Goal: Task Accomplishment & Management: Manage account settings

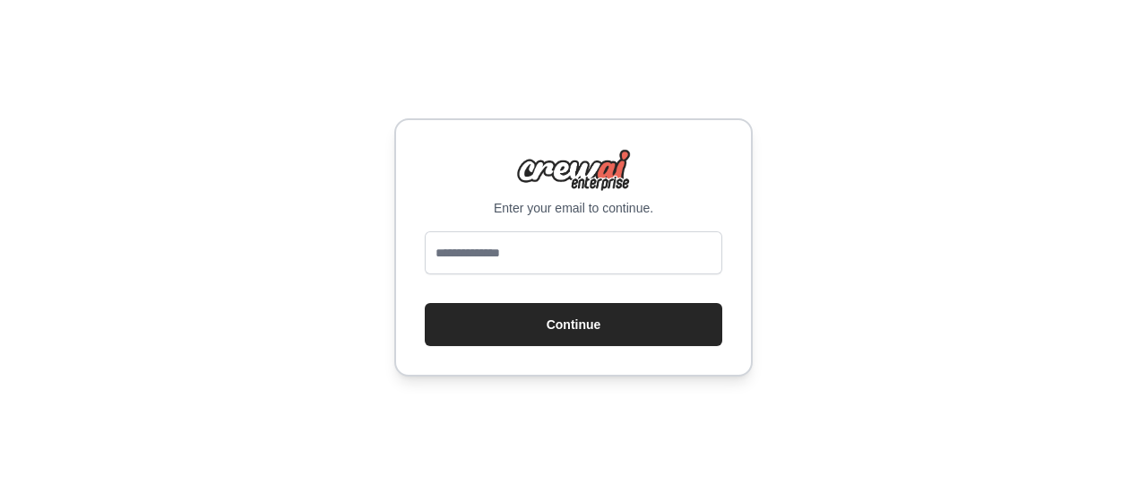
type input "**********"
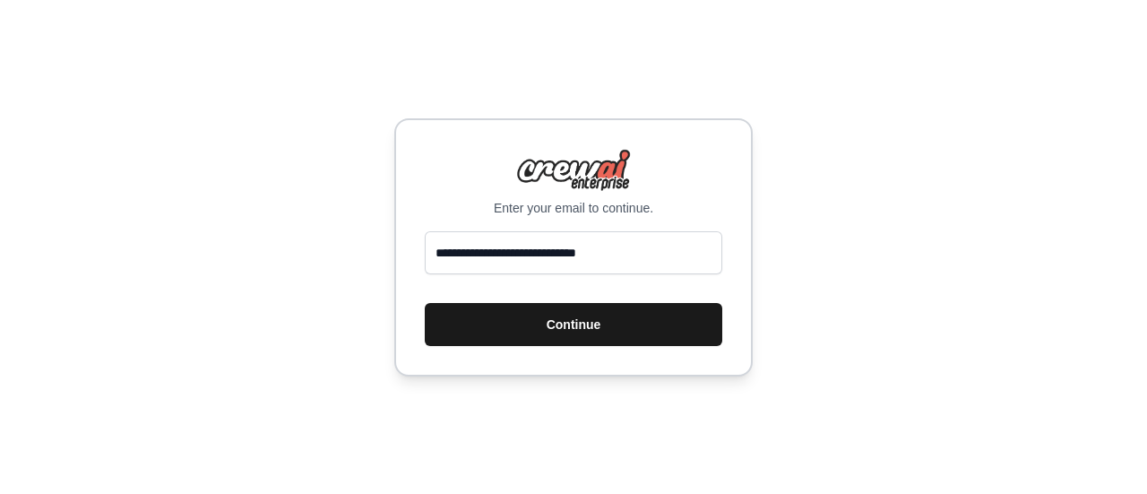
click at [573, 321] on button "Continue" at bounding box center [573, 324] width 297 height 43
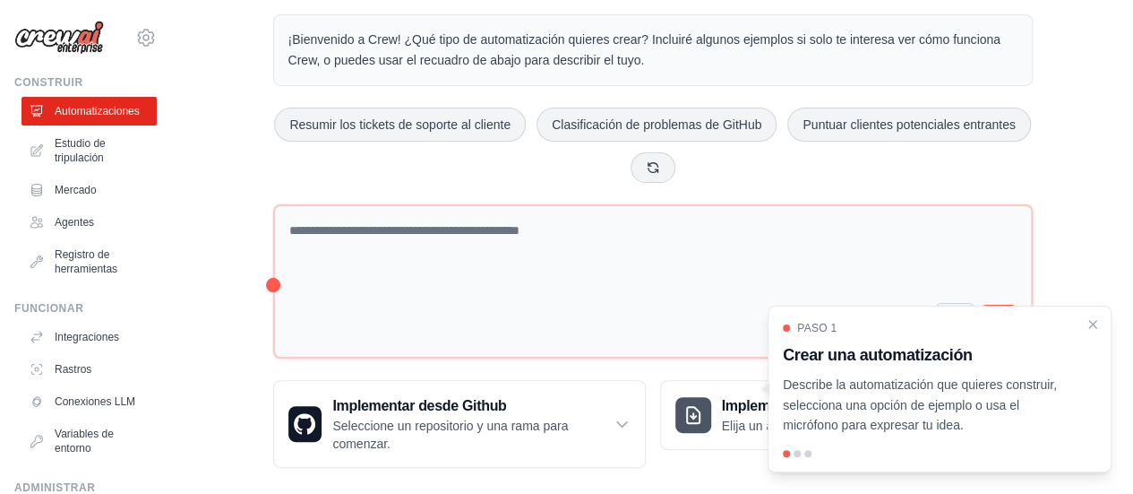
scroll to position [79, 0]
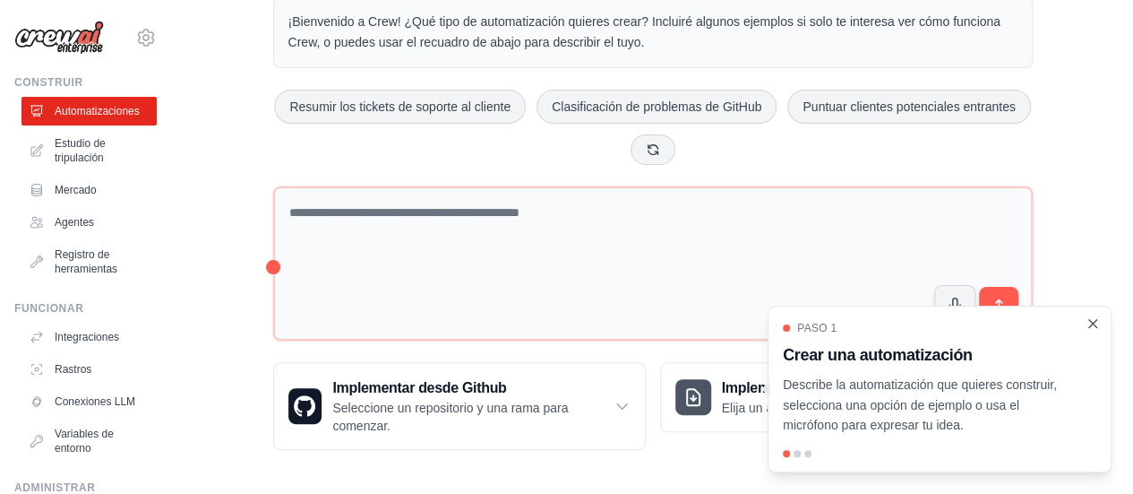
click at [1095, 325] on icon "Cerrar el tutorial" at bounding box center [1093, 323] width 16 height 16
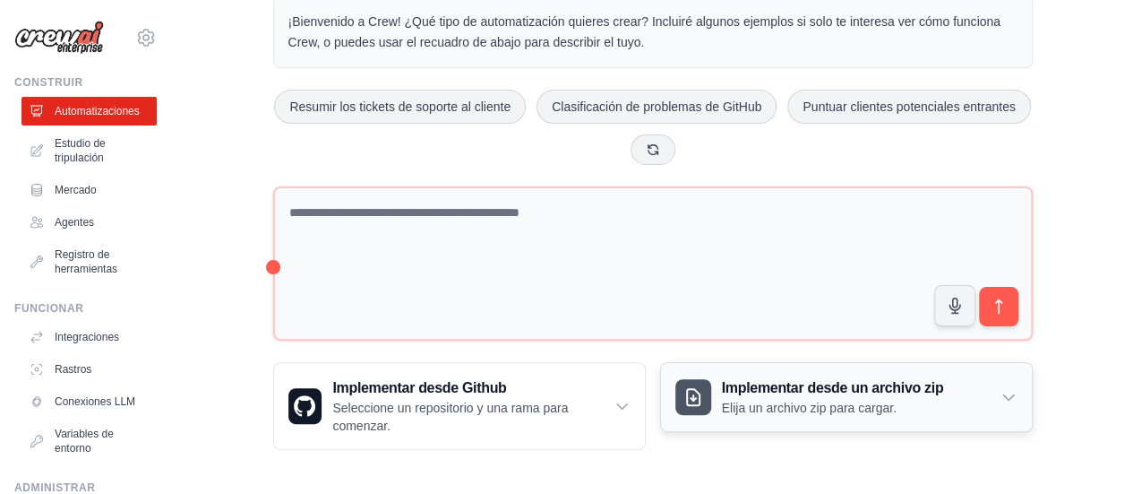
click at [832, 403] on font "Elija un archivo zip para cargar." at bounding box center [809, 408] width 175 height 14
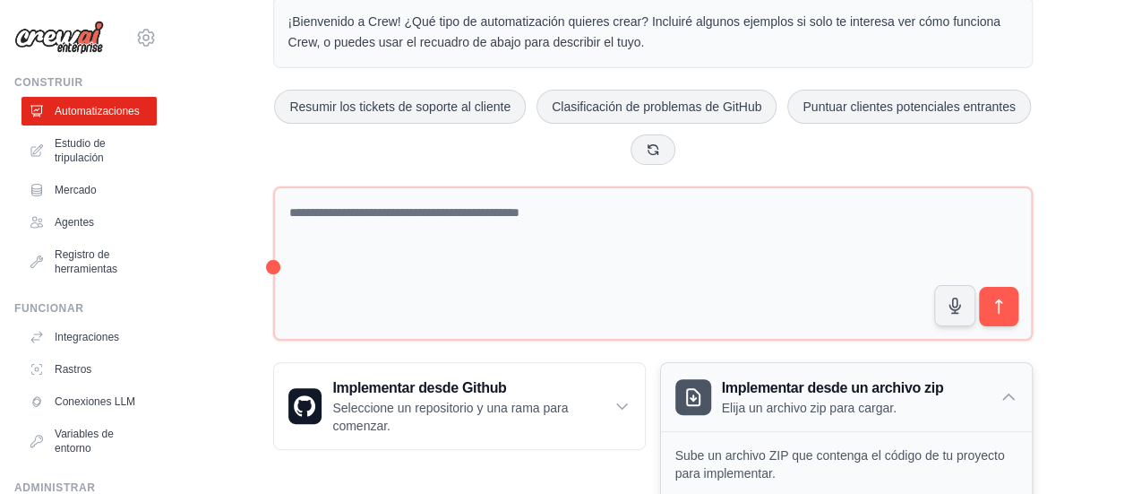
click at [832, 403] on font "Elija un archivo zip para cargar." at bounding box center [809, 408] width 175 height 14
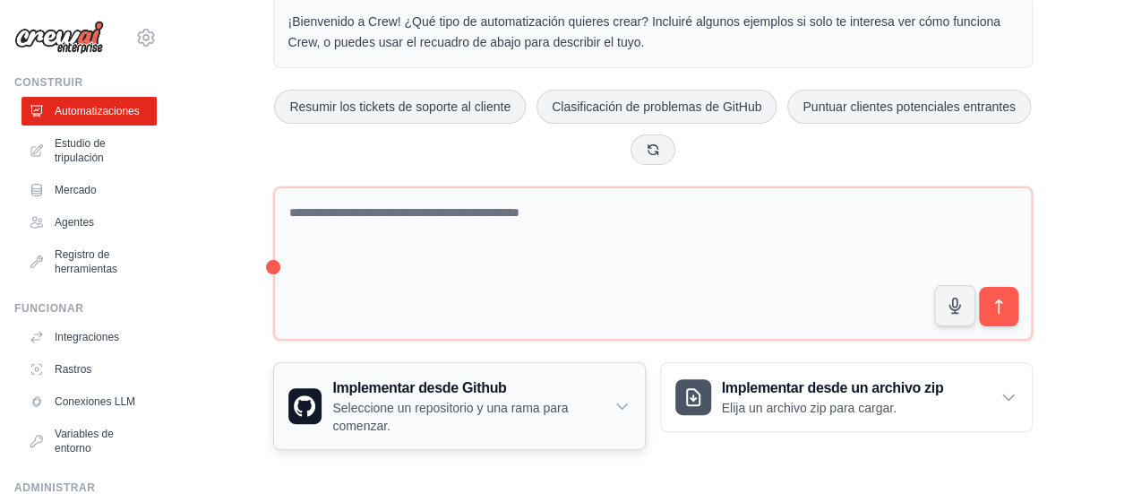
click at [570, 402] on p "Seleccione un repositorio y una rama para comenzar." at bounding box center [472, 417] width 280 height 36
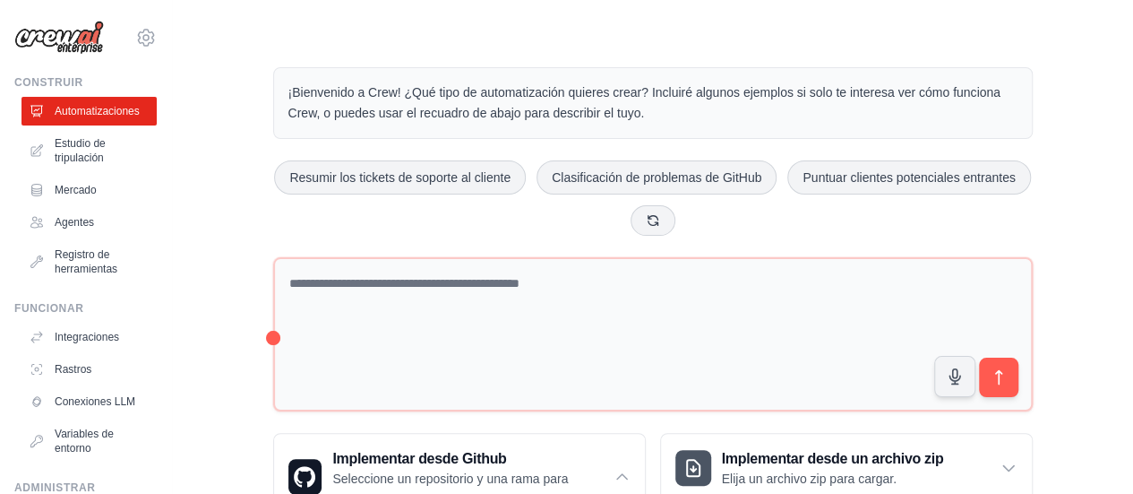
scroll to position [0, 0]
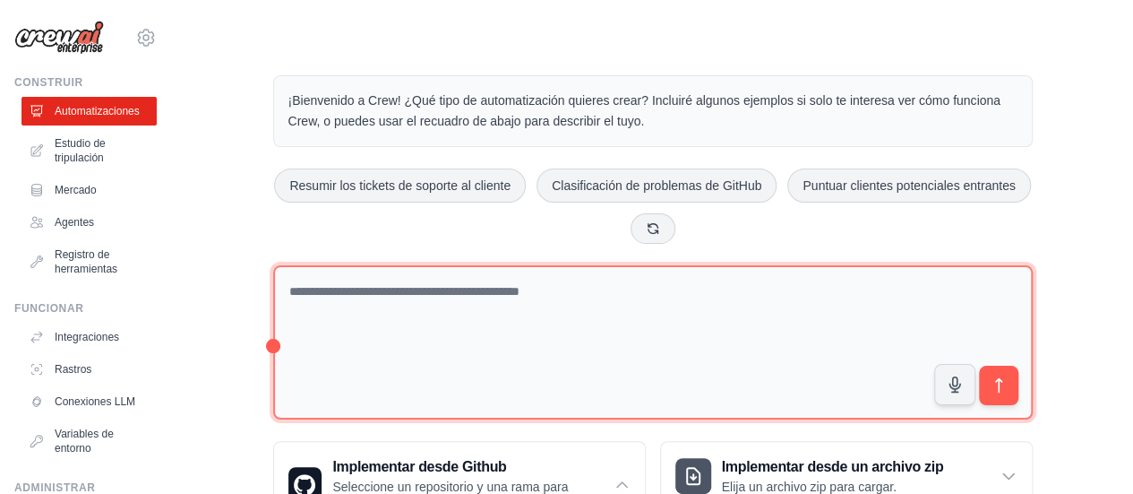
click at [532, 315] on textarea at bounding box center [653, 342] width 760 height 155
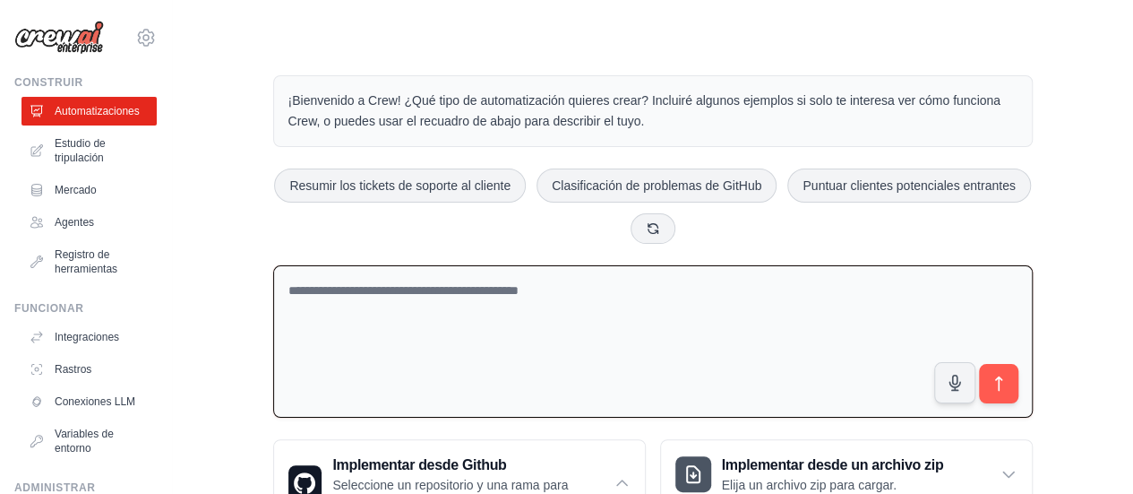
click at [487, 295] on textarea at bounding box center [653, 341] width 760 height 153
click at [636, 226] on button at bounding box center [653, 227] width 45 height 30
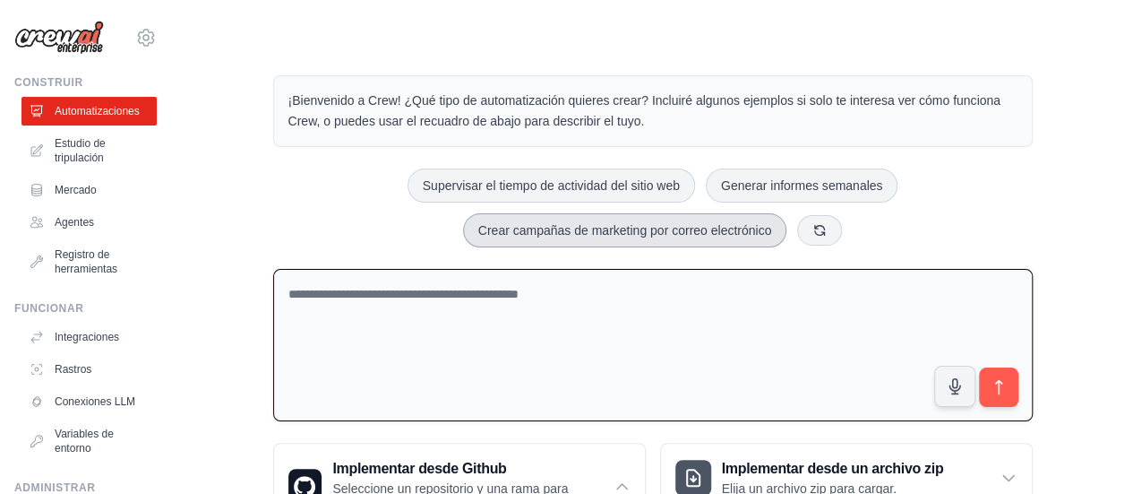
click at [647, 236] on button "Crear campañas de marketing por correo electrónico" at bounding box center [625, 230] width 324 height 34
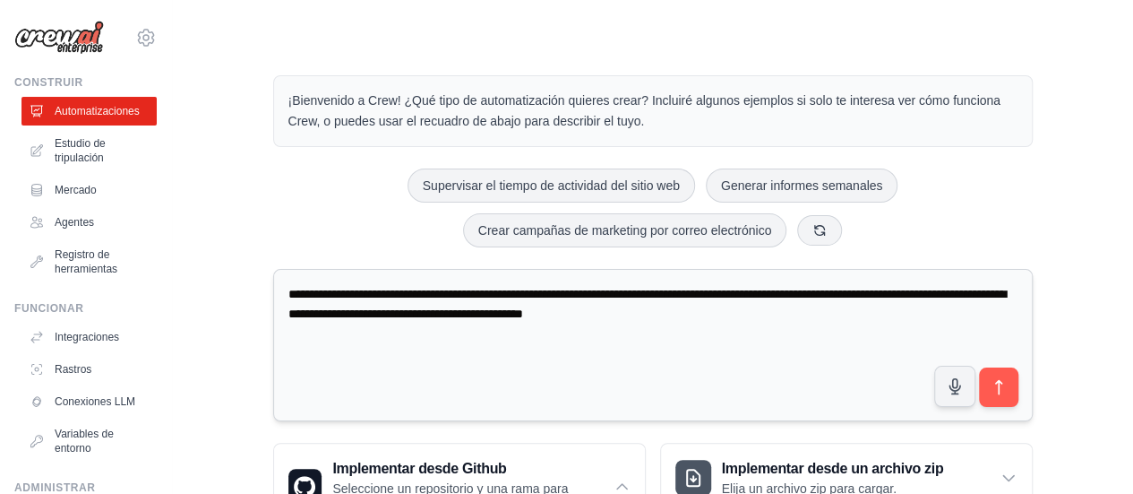
drag, startPoint x: 766, startPoint y: 302, endPoint x: 276, endPoint y: 297, distance: 490.2
click at [276, 297] on textarea "**********" at bounding box center [653, 345] width 760 height 153
paste textarea "**********"
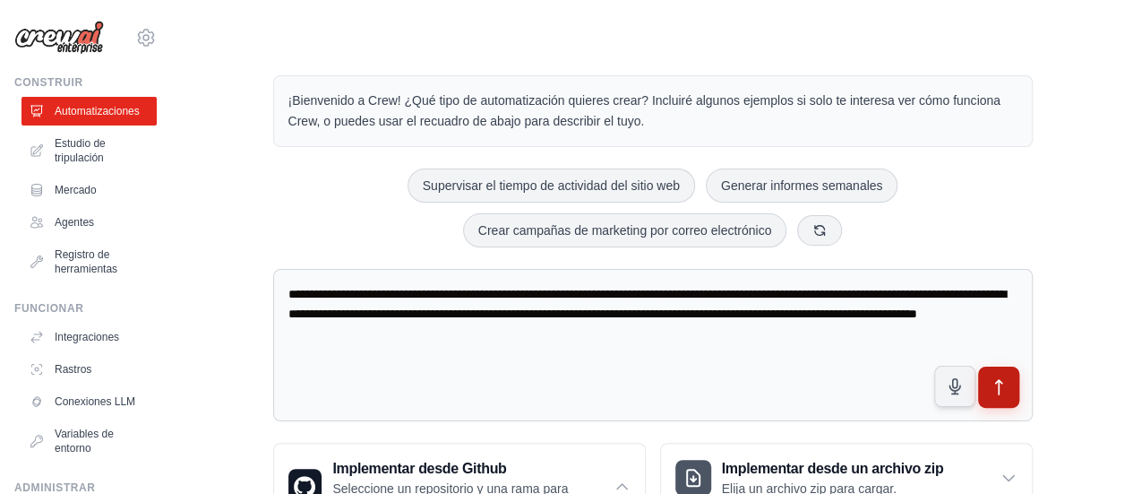
type textarea "**********"
click at [1003, 381] on icon "submit" at bounding box center [998, 387] width 19 height 19
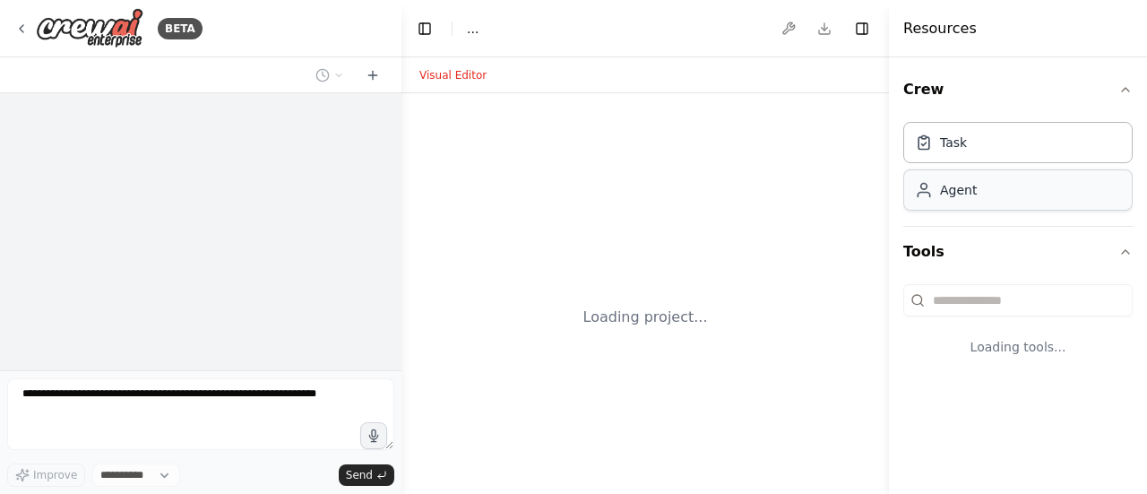
select select "****"
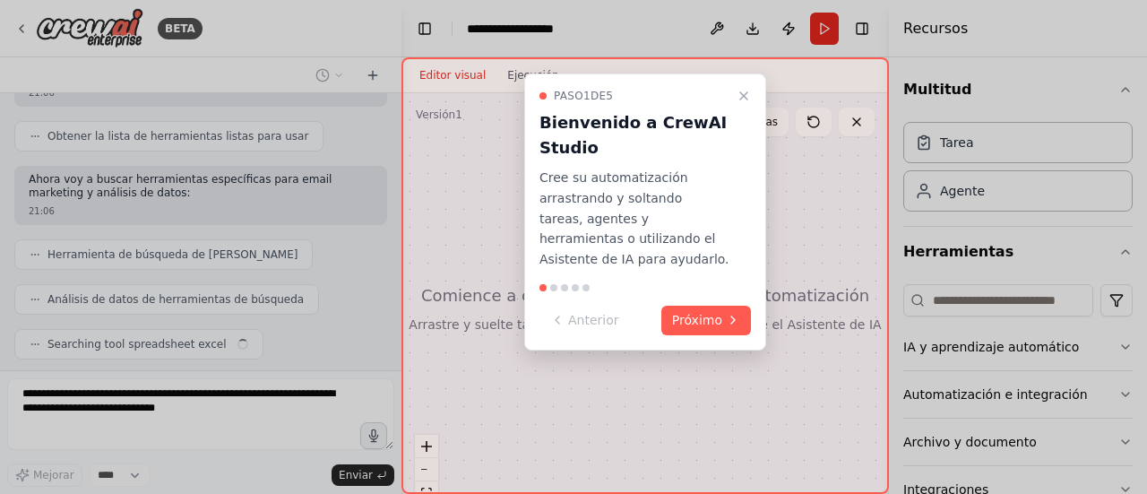
scroll to position [267, 0]
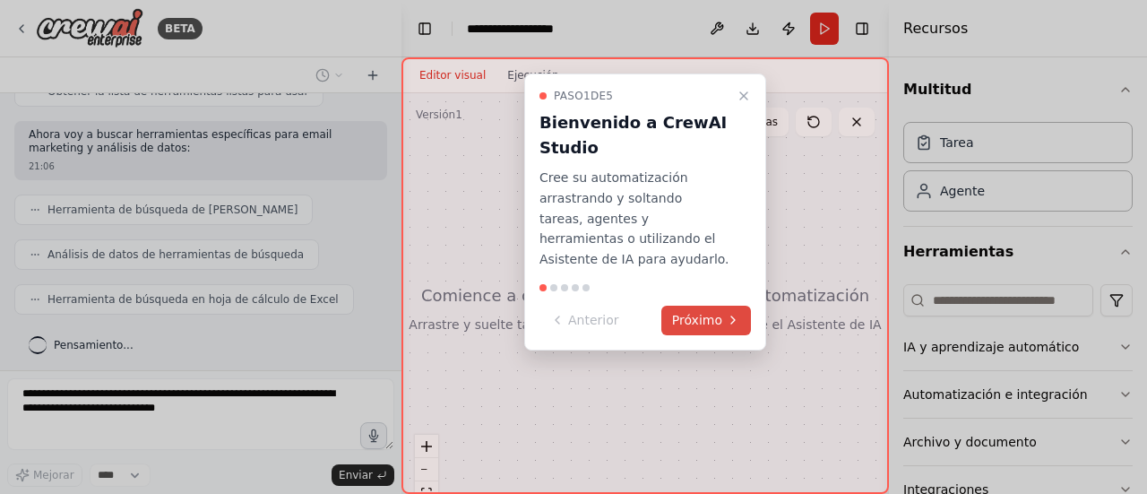
click at [686, 315] on font "Próximo" at bounding box center [697, 320] width 50 height 14
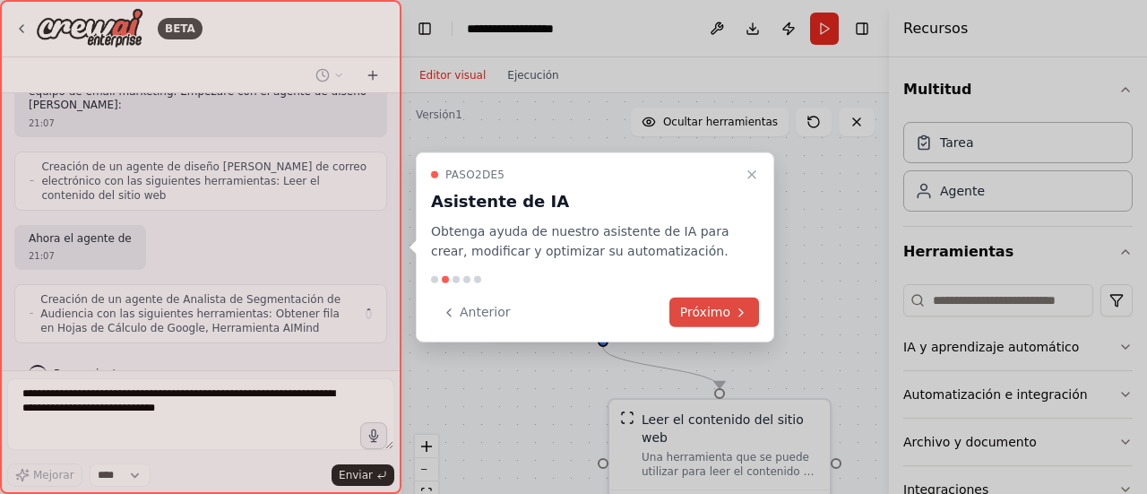
scroll to position [547, 0]
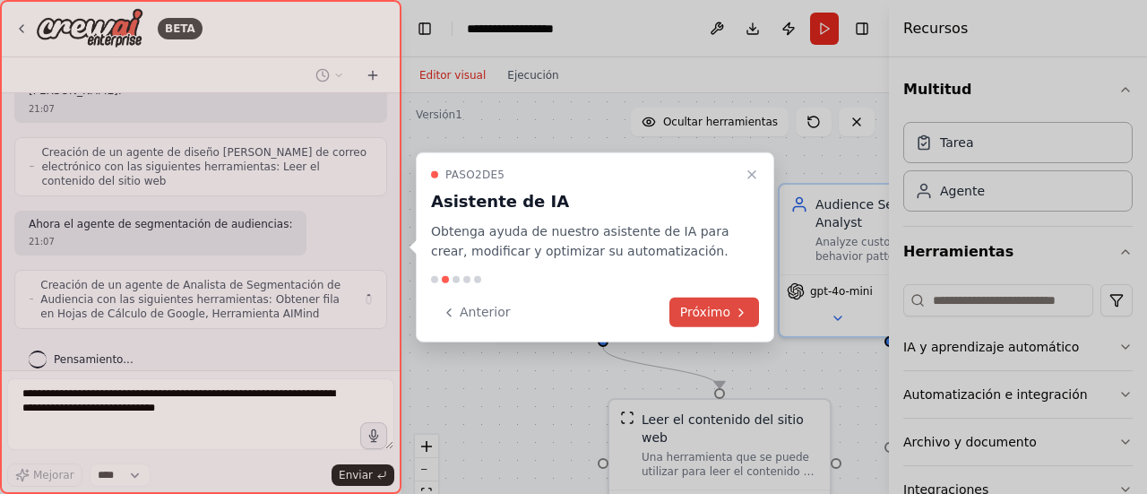
click at [711, 306] on font "Próximo" at bounding box center [705, 312] width 50 height 14
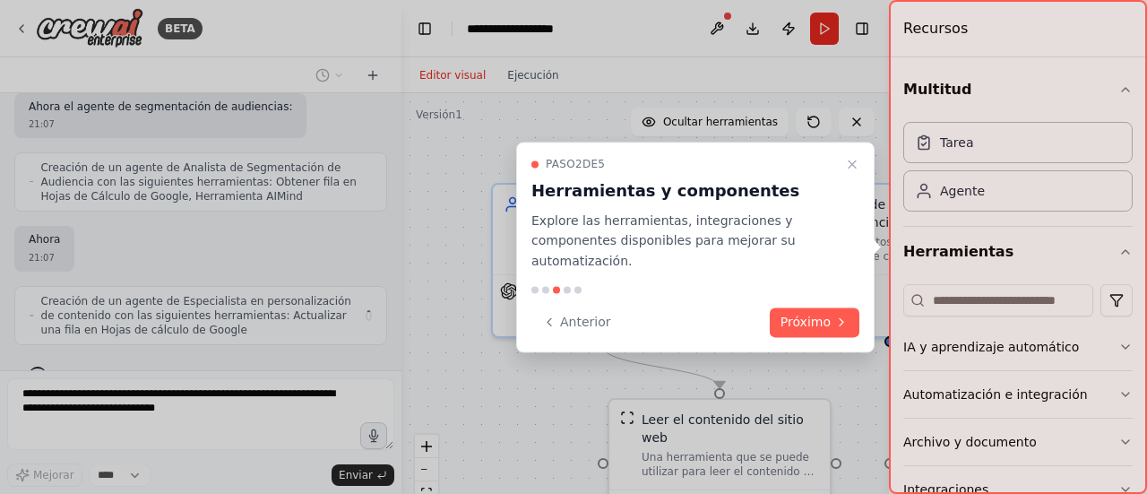
scroll to position [678, 0]
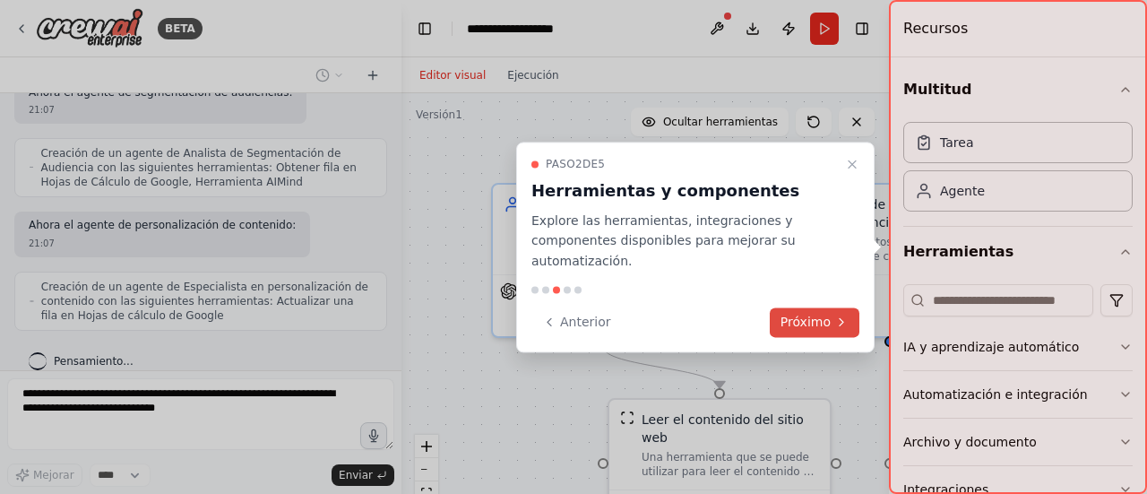
click at [806, 315] on font "Próximo" at bounding box center [805, 322] width 50 height 14
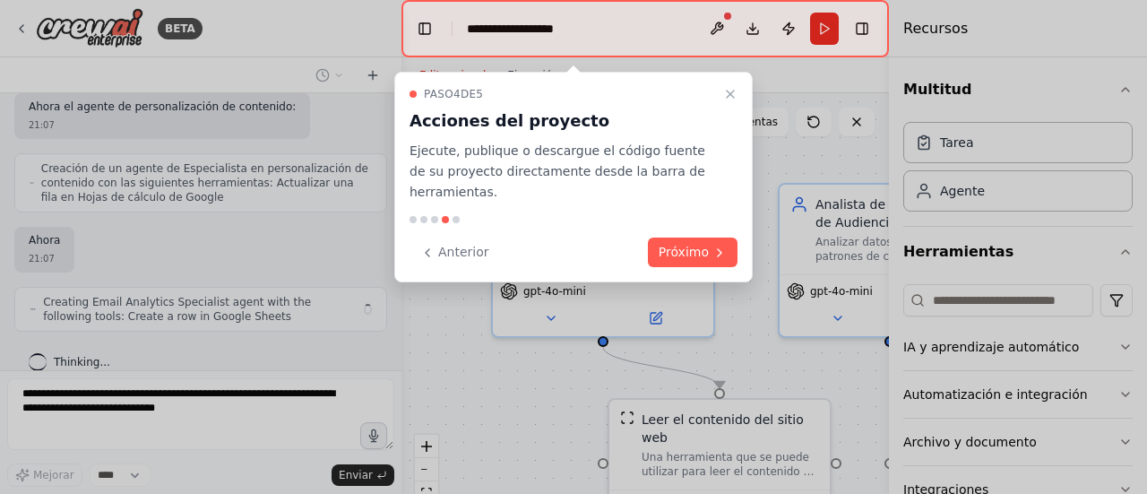
scroll to position [811, 0]
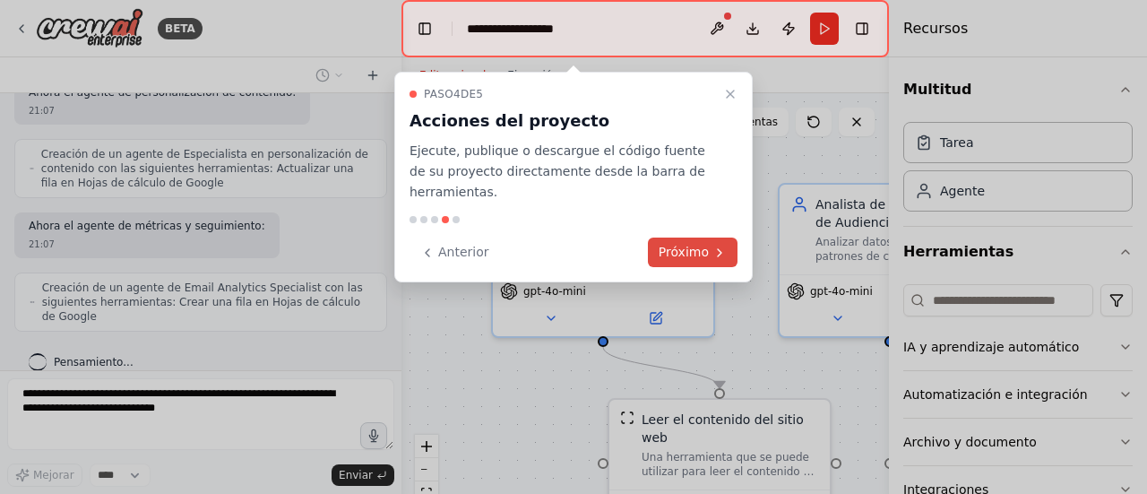
click at [692, 245] on font "Próximo" at bounding box center [684, 252] width 50 height 14
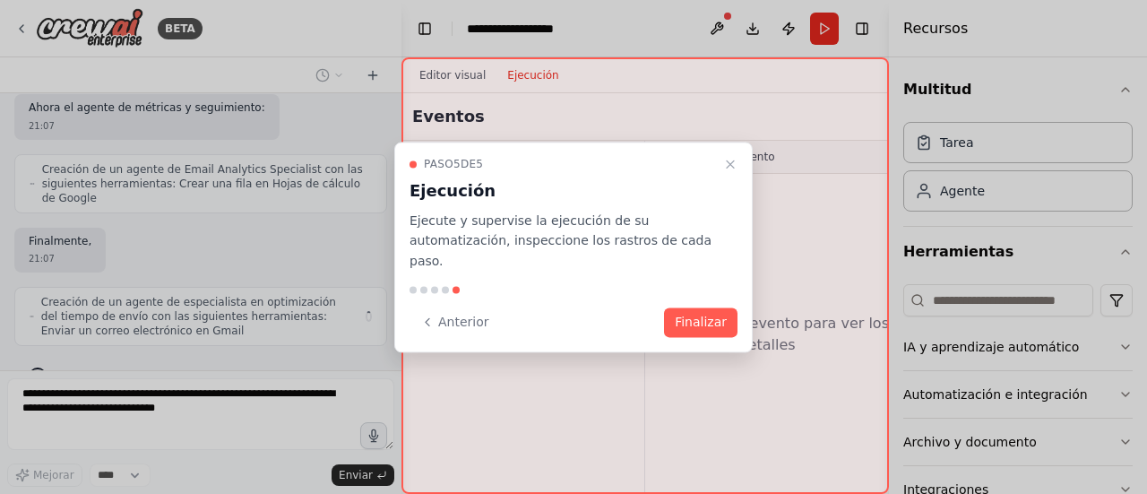
scroll to position [944, 0]
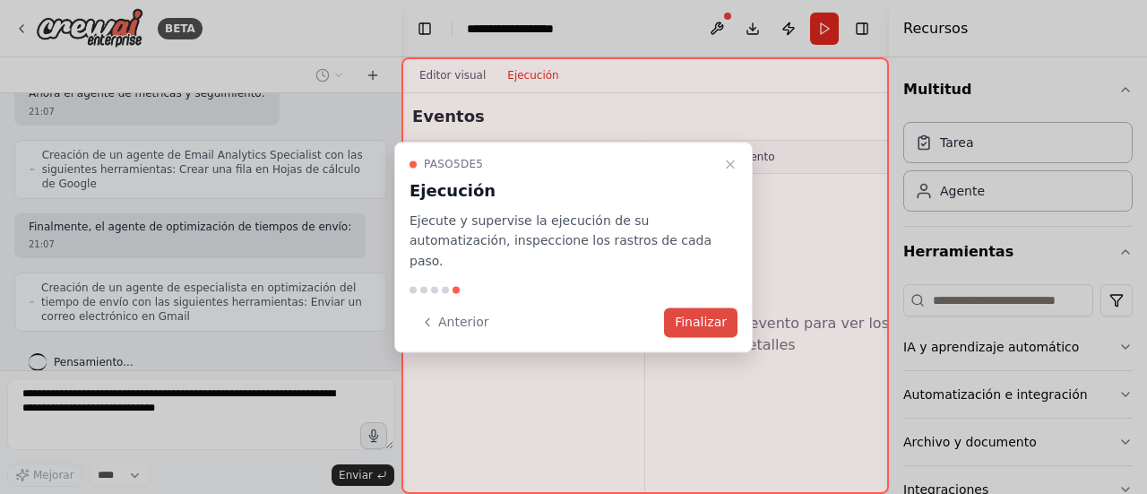
click at [701, 315] on font "Finalizar" at bounding box center [701, 322] width 52 height 14
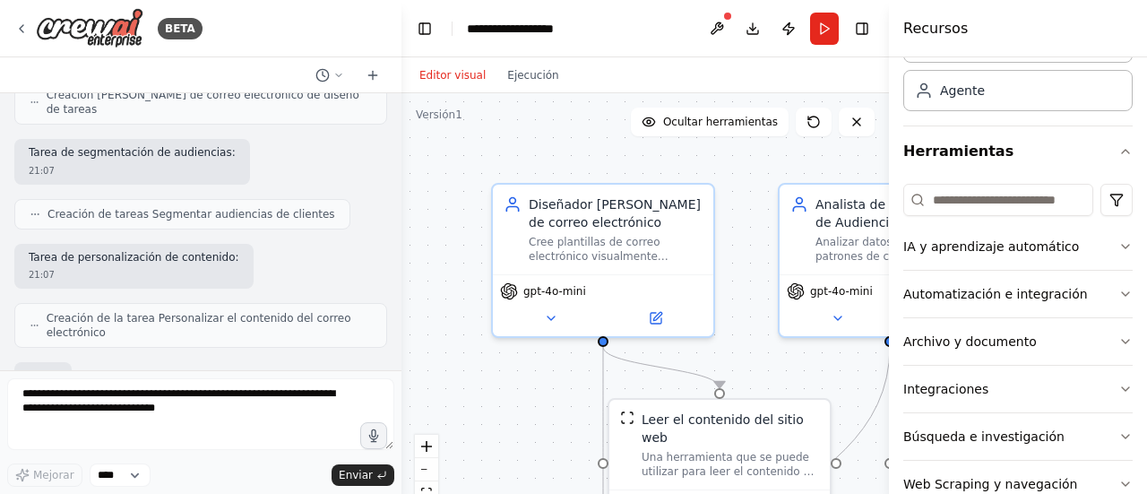
scroll to position [1387, 0]
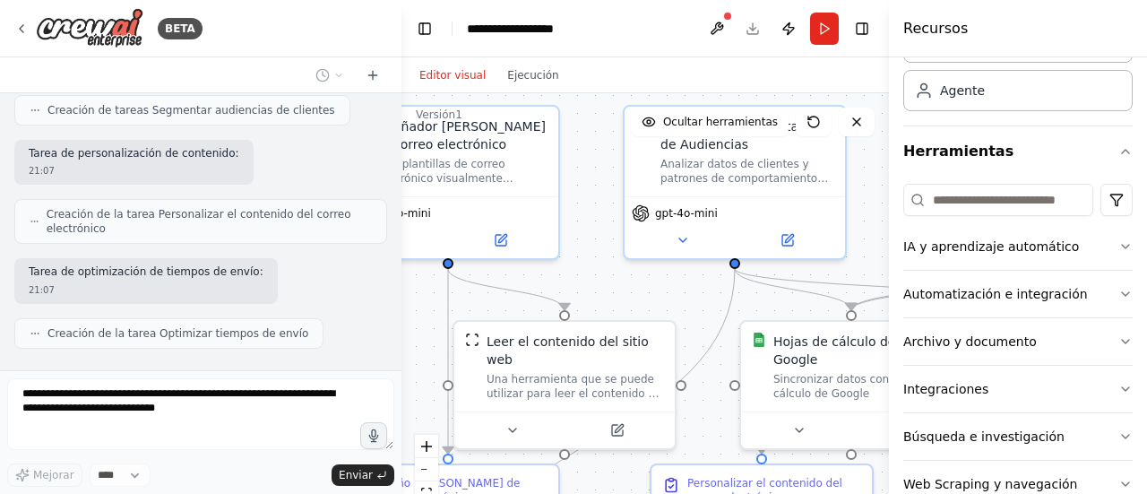
drag, startPoint x: 639, startPoint y: 157, endPoint x: 484, endPoint y: 79, distance: 173.5
click at [484, 79] on div "Editor visual Ejecución Versión 1 Ocultar herramientas .deletable-edge-delete-b…" at bounding box center [644, 275] width 487 height 436
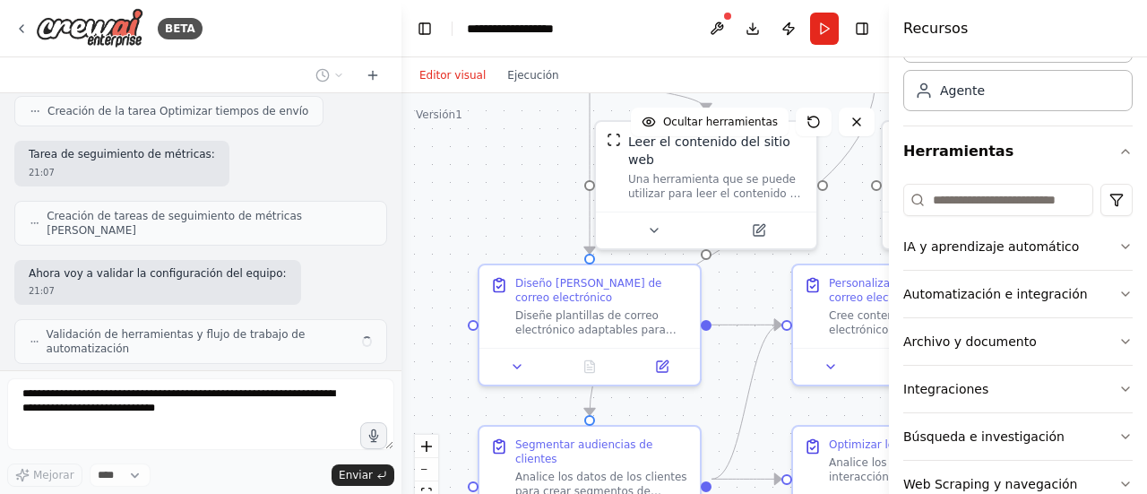
scroll to position [1595, 0]
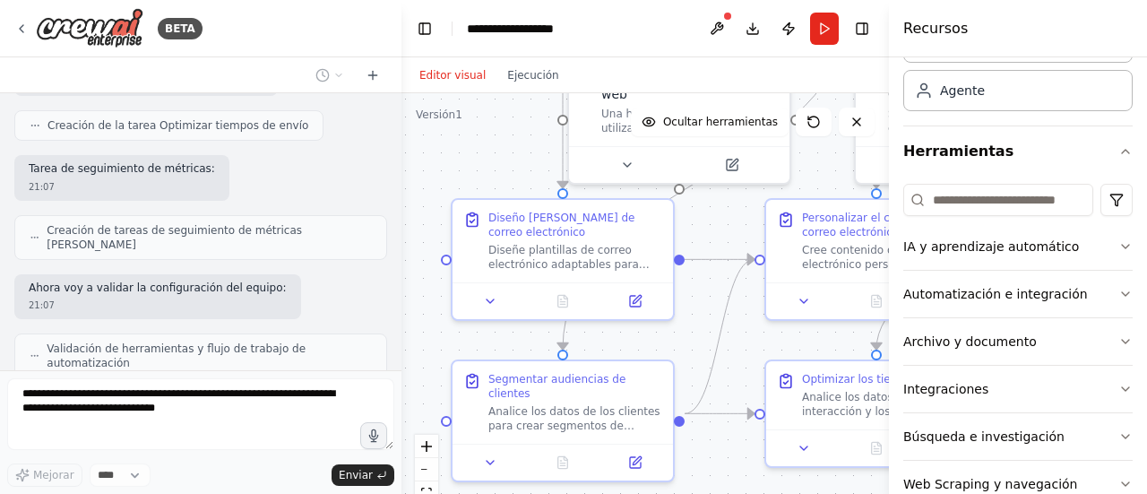
drag, startPoint x: 616, startPoint y: 284, endPoint x: 731, endPoint y: 19, distance: 289.0
click at [731, 19] on main "**********" at bounding box center [644, 247] width 487 height 494
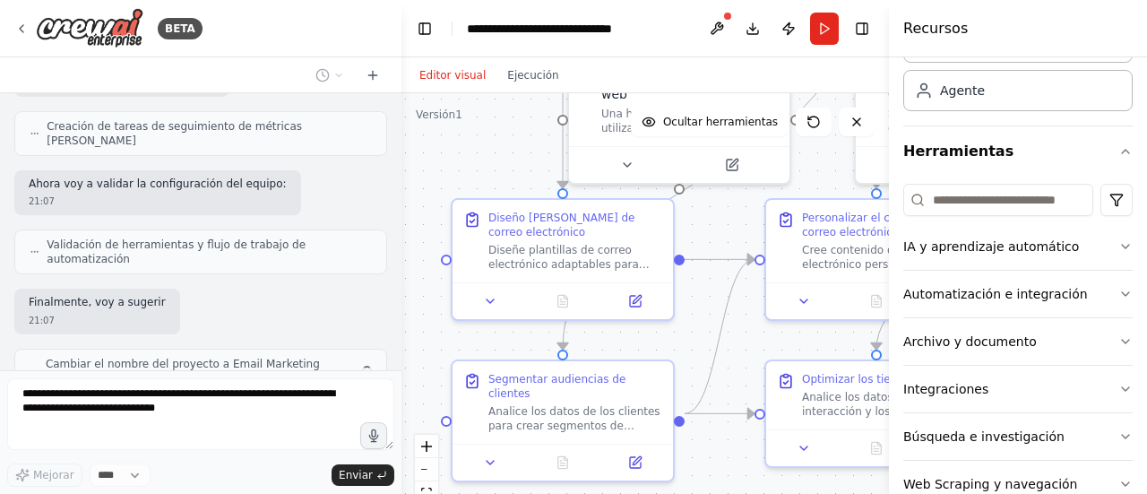
scroll to position [1713, 0]
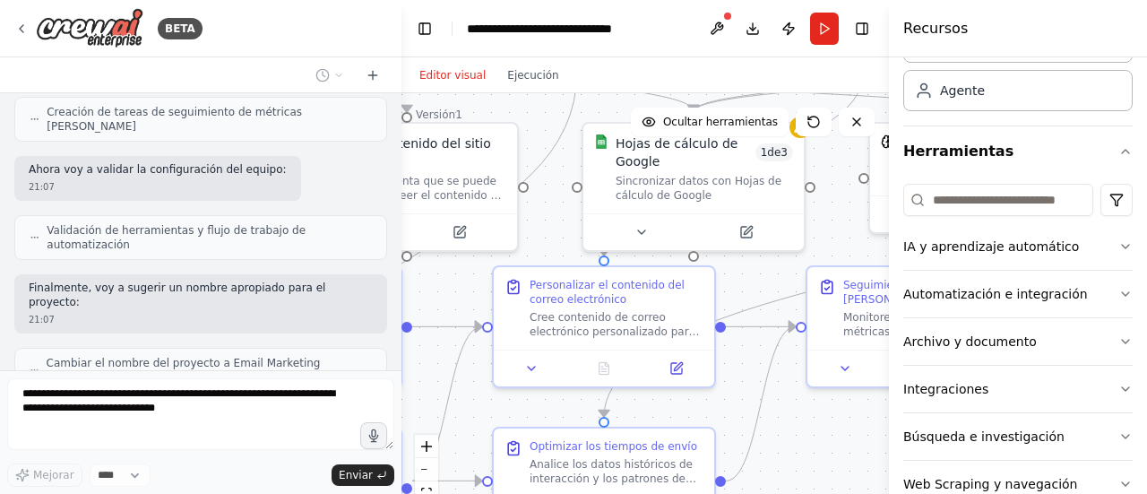
click at [378, 418] on div "BETA Cree un equipo que diseñe plantillas de correo electrónico, segmente audie…" at bounding box center [573, 247] width 1147 height 494
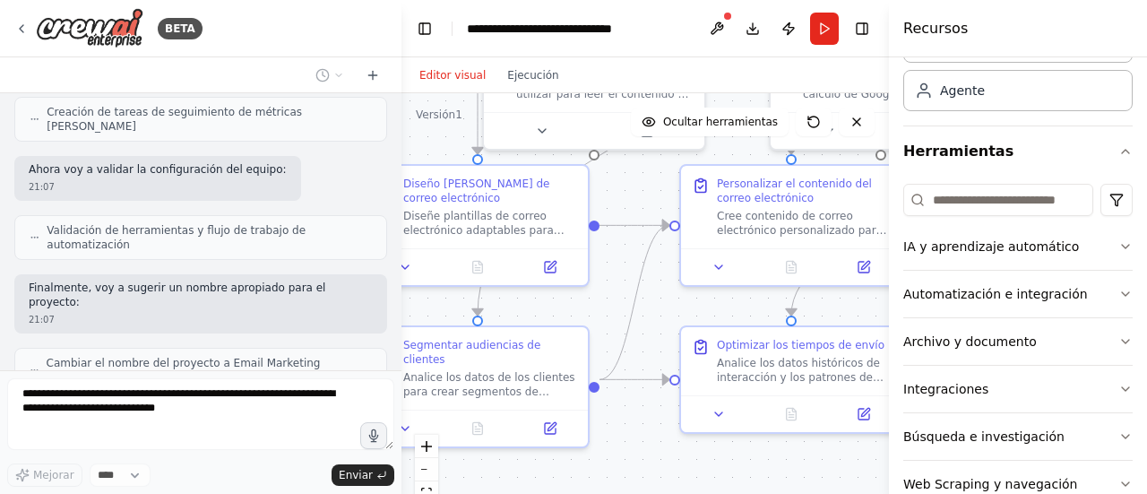
click at [613, 292] on div ".deletable-edge-delete-btn { width: 20px; height: 20px; border: 0px solid #ffff…" at bounding box center [644, 317] width 487 height 448
click at [686, 310] on div ".deletable-edge-delete-btn { width: 20px; height: 20px; border: 0px solid #ffff…" at bounding box center [644, 317] width 487 height 448
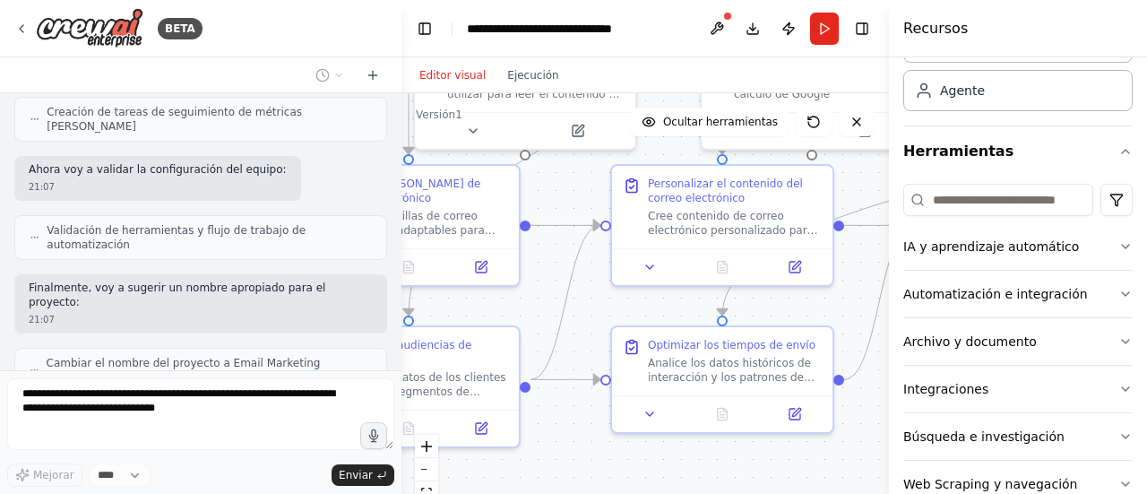
drag, startPoint x: 693, startPoint y: 307, endPoint x: 526, endPoint y: 315, distance: 166.8
click at [526, 315] on div ".deletable-edge-delete-btn { width: 20px; height: 20px; border: 0px solid #ffff…" at bounding box center [644, 317] width 487 height 448
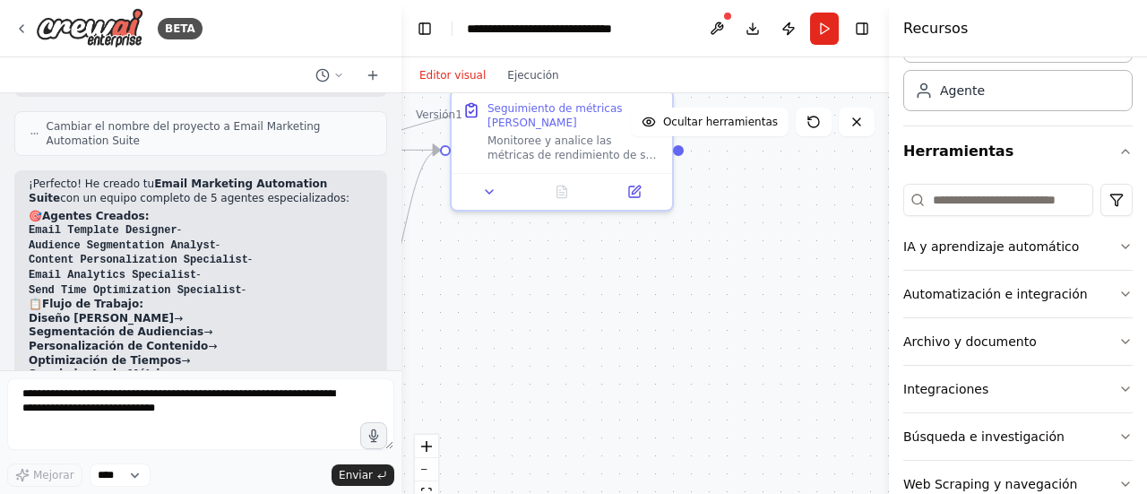
drag, startPoint x: 826, startPoint y: 338, endPoint x: 405, endPoint y: 253, distance: 429.7
click at [405, 253] on div ".deletable-edge-delete-btn { width: 20px; height: 20px; border: 0px solid #ffff…" at bounding box center [644, 317] width 487 height 448
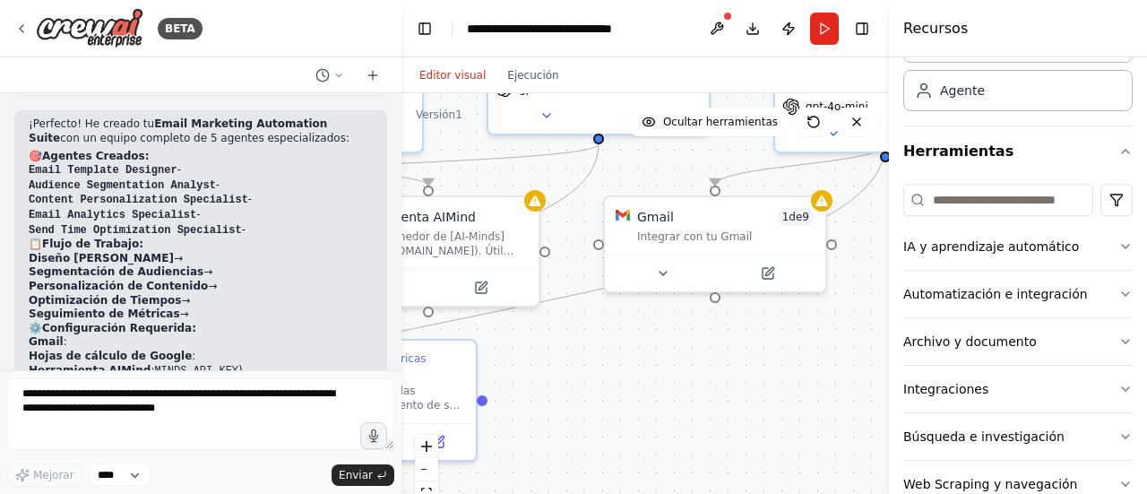
drag, startPoint x: 764, startPoint y: 182, endPoint x: 613, endPoint y: 435, distance: 294.6
click at [613, 435] on div ".deletable-edge-delete-btn { width: 20px; height: 20px; border: 0px solid #ffff…" at bounding box center [644, 317] width 487 height 448
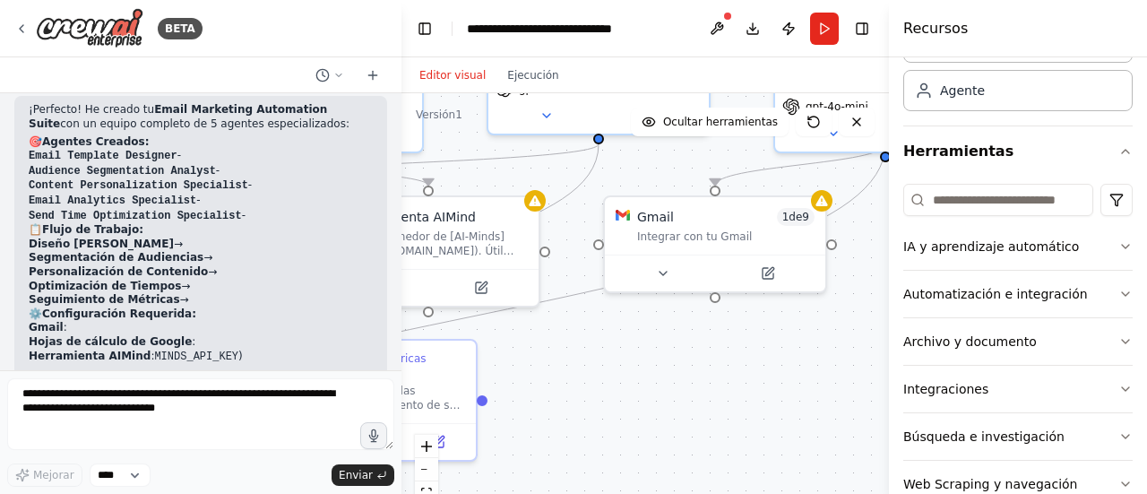
scroll to position [2038, 0]
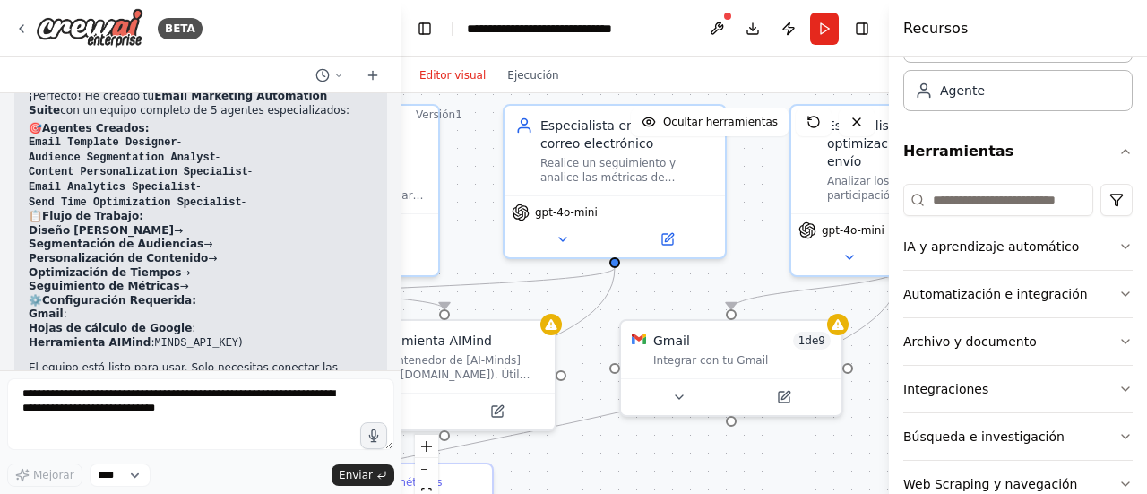
drag, startPoint x: 697, startPoint y: 363, endPoint x: 713, endPoint y: 487, distance: 124.7
click at [713, 487] on div ".deletable-edge-delete-btn { width: 20px; height: 20px; border: 0px solid #ffff…" at bounding box center [644, 317] width 487 height 448
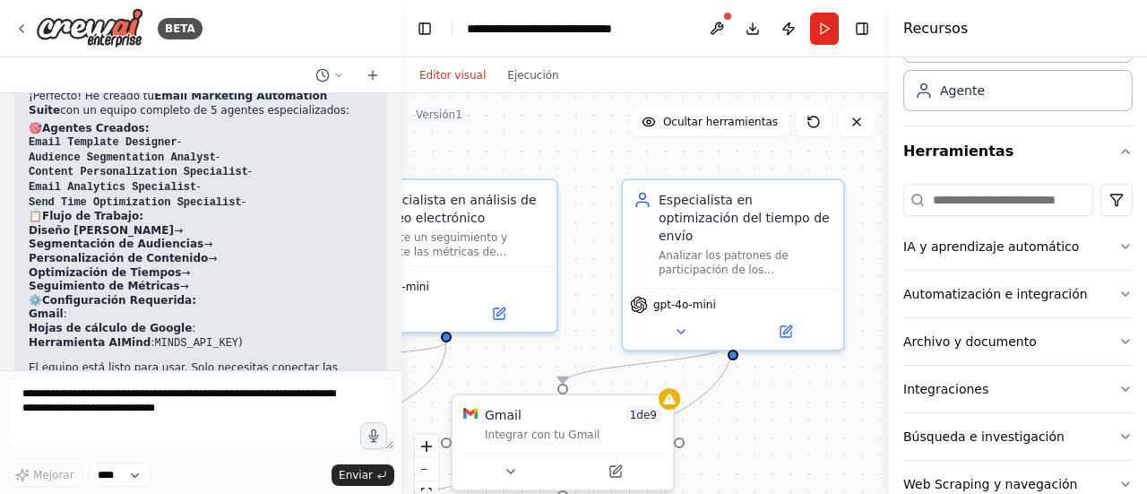
drag, startPoint x: 763, startPoint y: 181, endPoint x: 635, endPoint y: 252, distance: 146.4
click at [631, 251] on div ".deletable-edge-delete-btn { width: 20px; height: 20px; border: 0px solid #ffff…" at bounding box center [644, 317] width 487 height 448
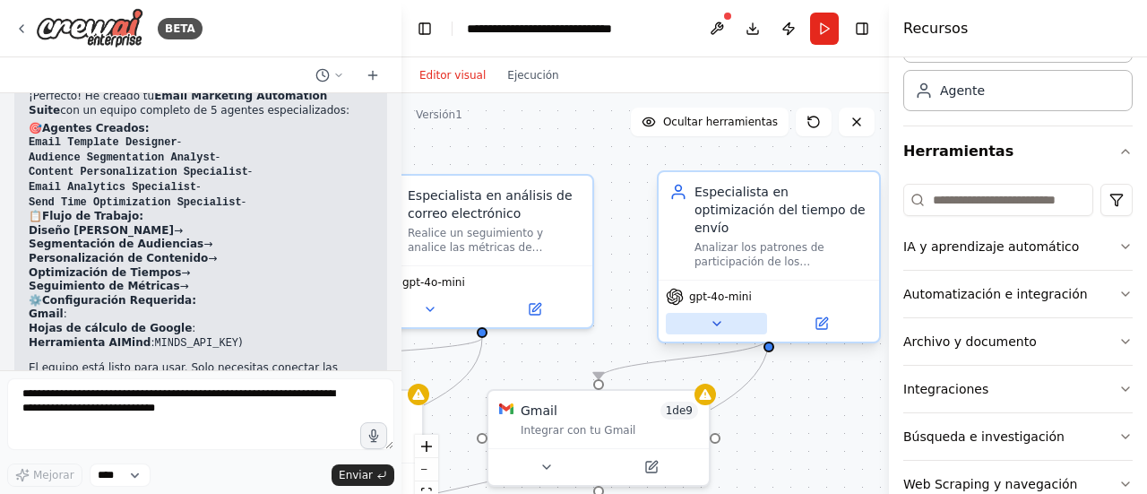
click at [717, 322] on icon at bounding box center [716, 324] width 7 height 4
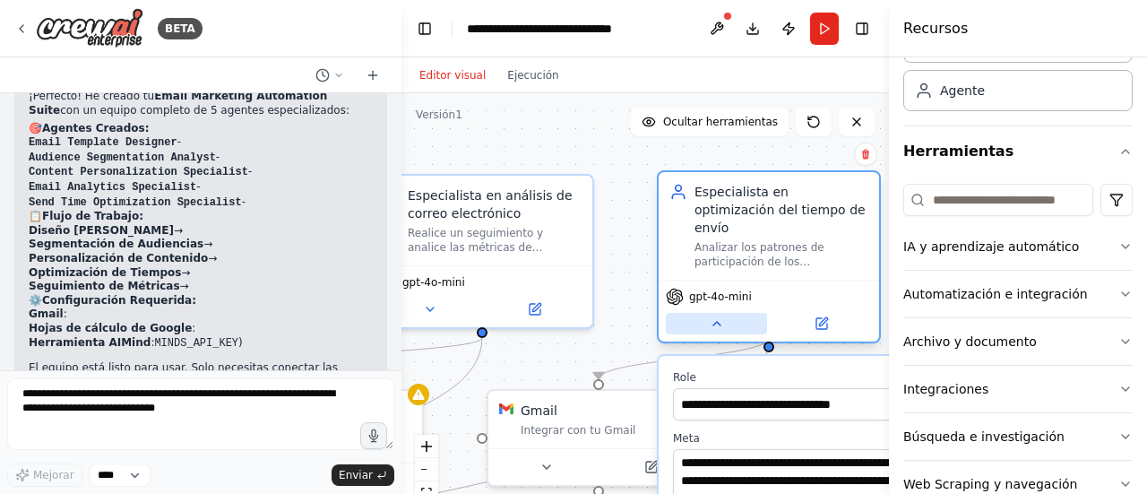
click at [717, 316] on icon at bounding box center [717, 323] width 14 height 14
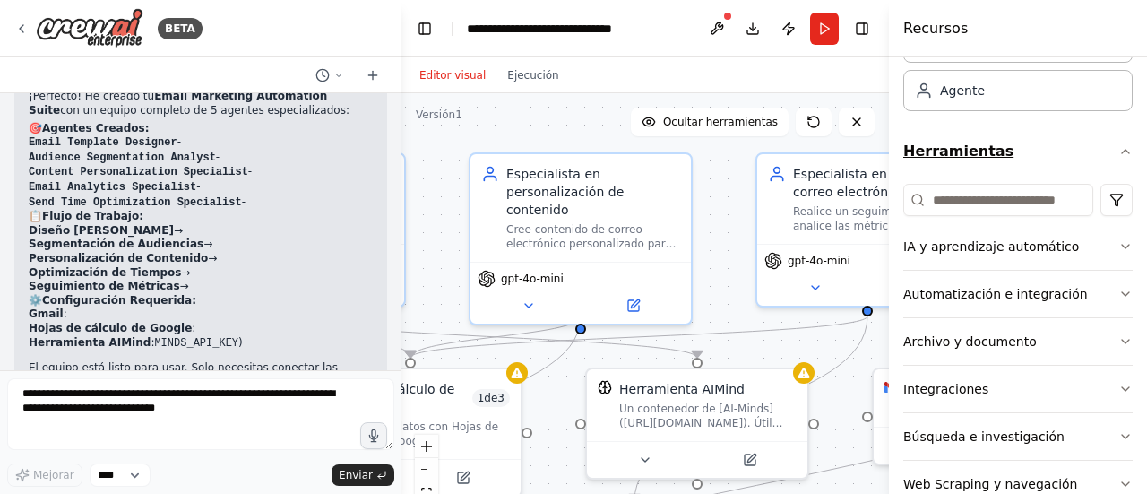
drag, startPoint x: 552, startPoint y: 151, endPoint x: 937, endPoint y: 130, distance: 385.9
click at [937, 130] on div "BETA Cree un equipo que diseñe plantillas de correo electrónico, segmente audie…" at bounding box center [573, 247] width 1147 height 494
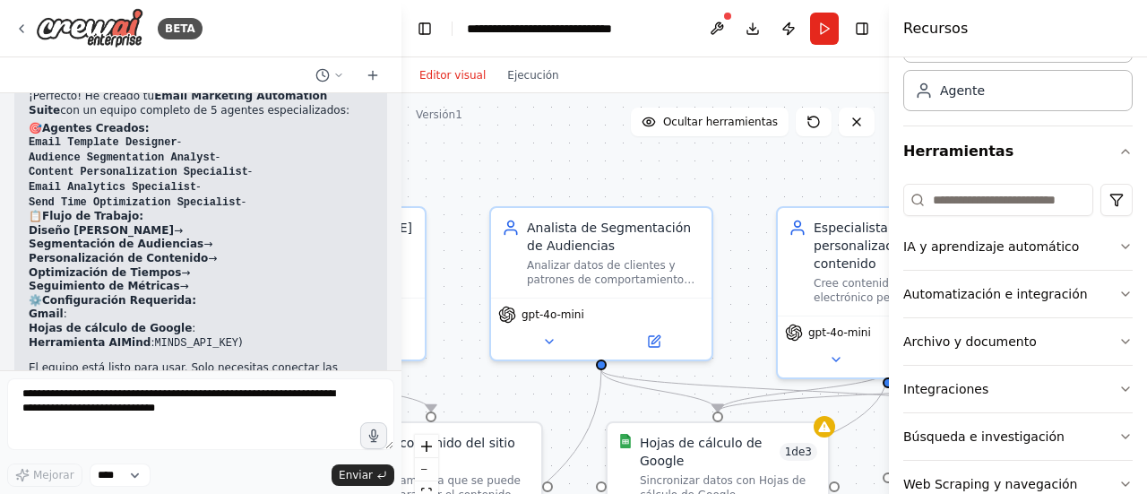
drag, startPoint x: 530, startPoint y: 117, endPoint x: 837, endPoint y: 171, distance: 312.0
click at [837, 171] on div ".deletable-edge-delete-btn { width: 20px; height: 20px; border: 0px solid #ffff…" at bounding box center [644, 317] width 487 height 448
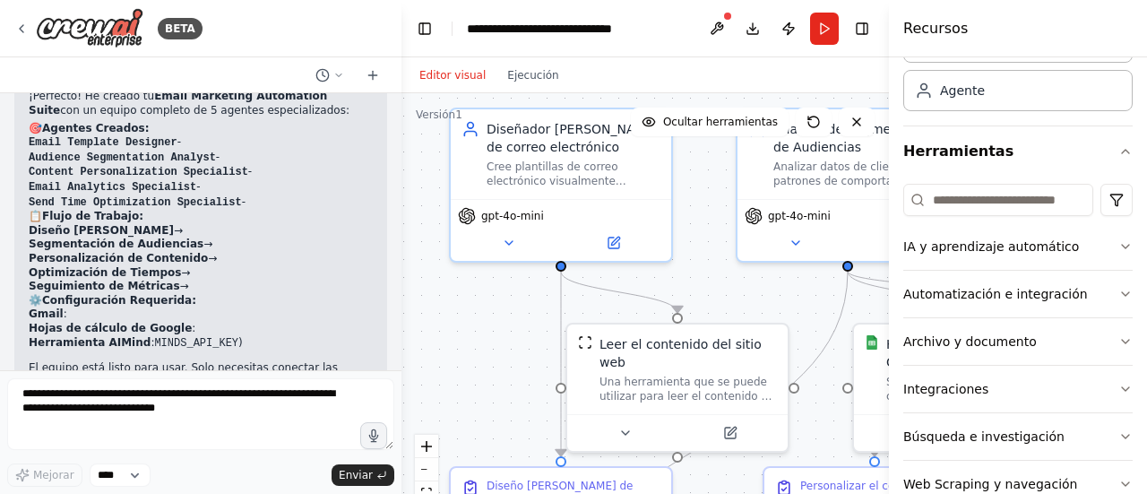
drag, startPoint x: 496, startPoint y: 162, endPoint x: 742, endPoint y: 64, distance: 265.4
click at [742, 64] on div "Editor visual Ejecución Versión 1 Ocultar herramientas .deletable-edge-delete-b…" at bounding box center [644, 275] width 487 height 436
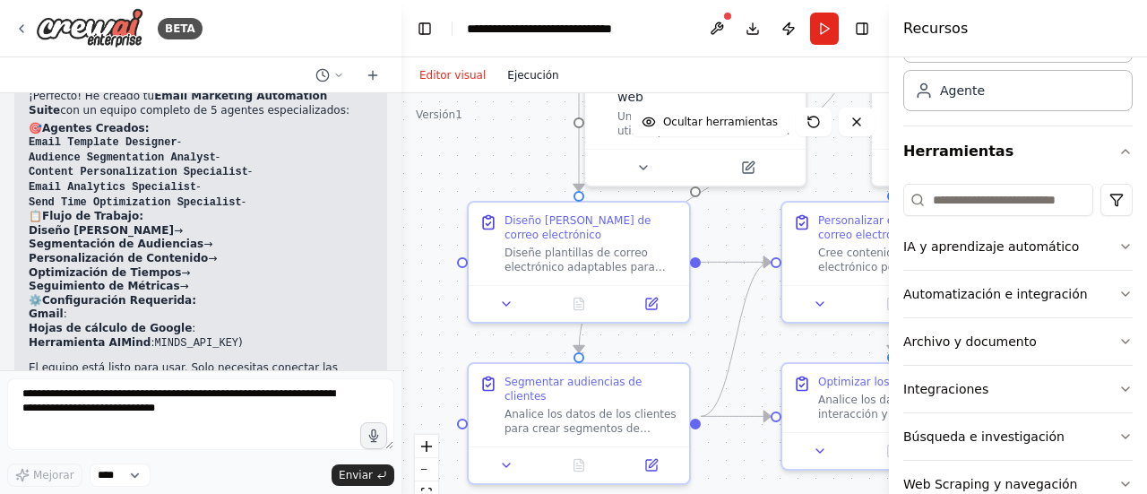
drag, startPoint x: 509, startPoint y: 359, endPoint x: 528, endPoint y: 84, distance: 275.7
click at [528, 84] on div "Editor visual Ejecución Versión 1 Ocultar herramientas .deletable-edge-delete-b…" at bounding box center [644, 275] width 487 height 436
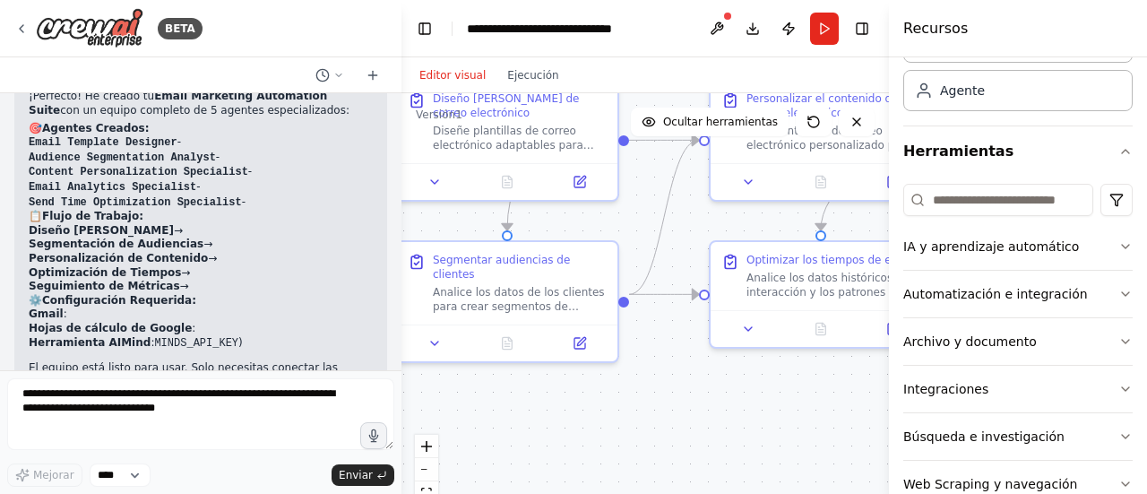
drag, startPoint x: 448, startPoint y: 337, endPoint x: 362, endPoint y: 218, distance: 147.0
click at [362, 218] on div "BETA Cree un equipo que diseñe plantillas de correo electrónico, segmente audie…" at bounding box center [573, 247] width 1147 height 494
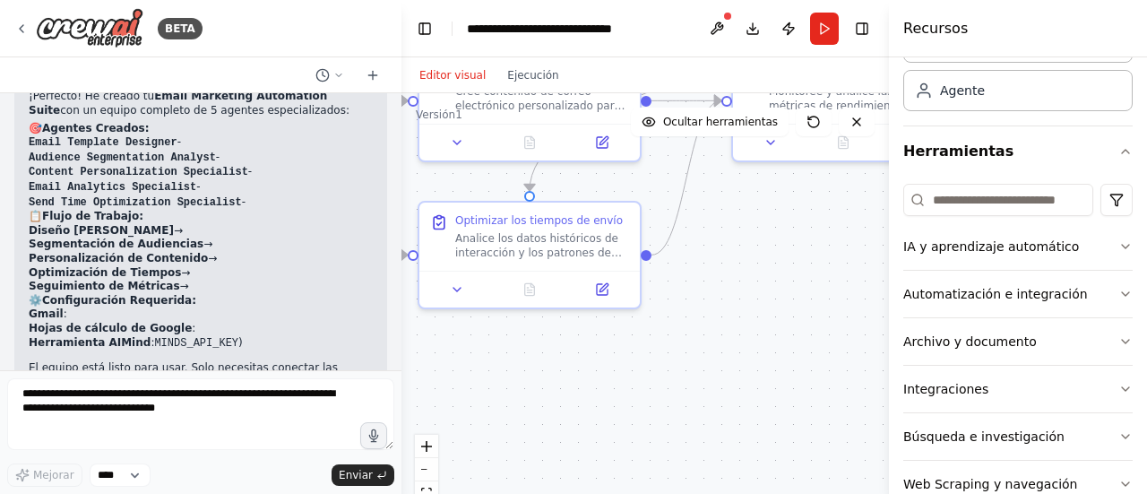
drag, startPoint x: 789, startPoint y: 393, endPoint x: 511, endPoint y: 361, distance: 279.6
click at [511, 361] on div ".deletable-edge-delete-btn { width: 20px; height: 20px; border: 0px solid #ffff…" at bounding box center [644, 317] width 487 height 448
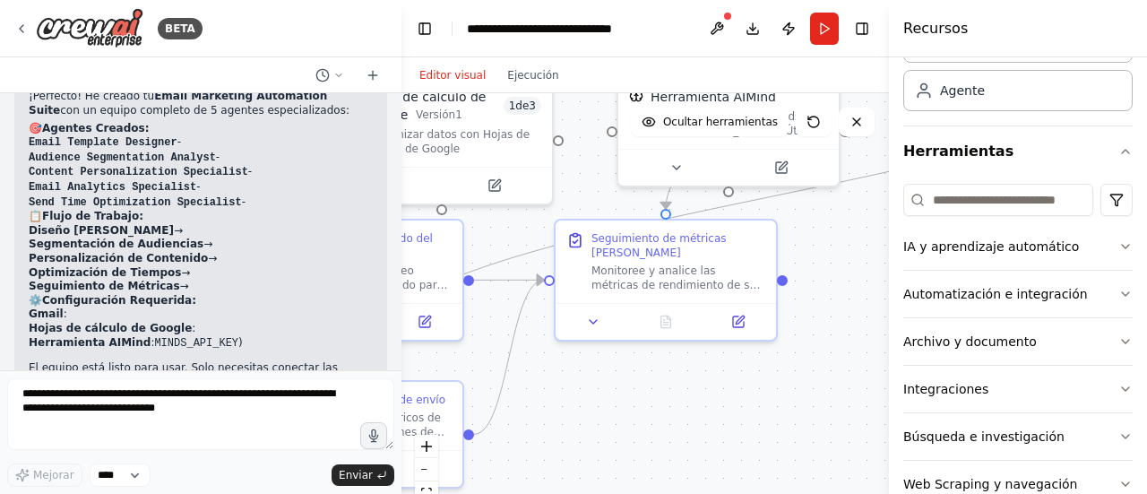
drag, startPoint x: 711, startPoint y: 257, endPoint x: 534, endPoint y: 436, distance: 252.2
click at [534, 436] on div ".deletable-edge-delete-btn { width: 20px; height: 20px; border: 0px solid #ffff…" at bounding box center [644, 317] width 487 height 448
click at [605, 332] on div at bounding box center [666, 317] width 220 height 37
click at [595, 315] on icon at bounding box center [593, 318] width 14 height 14
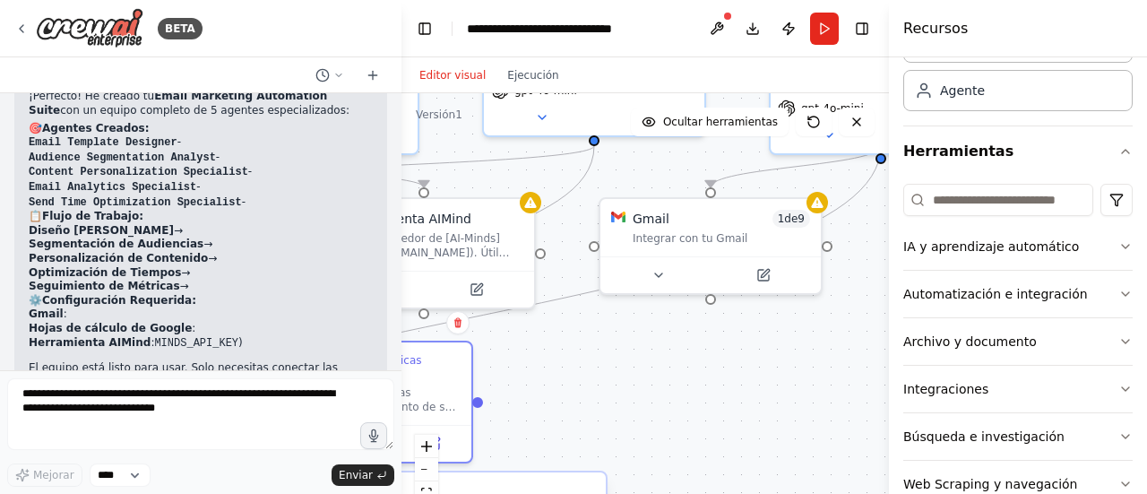
drag, startPoint x: 849, startPoint y: 270, endPoint x: 544, endPoint y: 392, distance: 328.1
click at [544, 392] on div ".deletable-edge-delete-btn { width: 20px; height: 20px; border: 0px solid #ffff…" at bounding box center [644, 317] width 487 height 448
click at [662, 267] on icon at bounding box center [658, 271] width 14 height 14
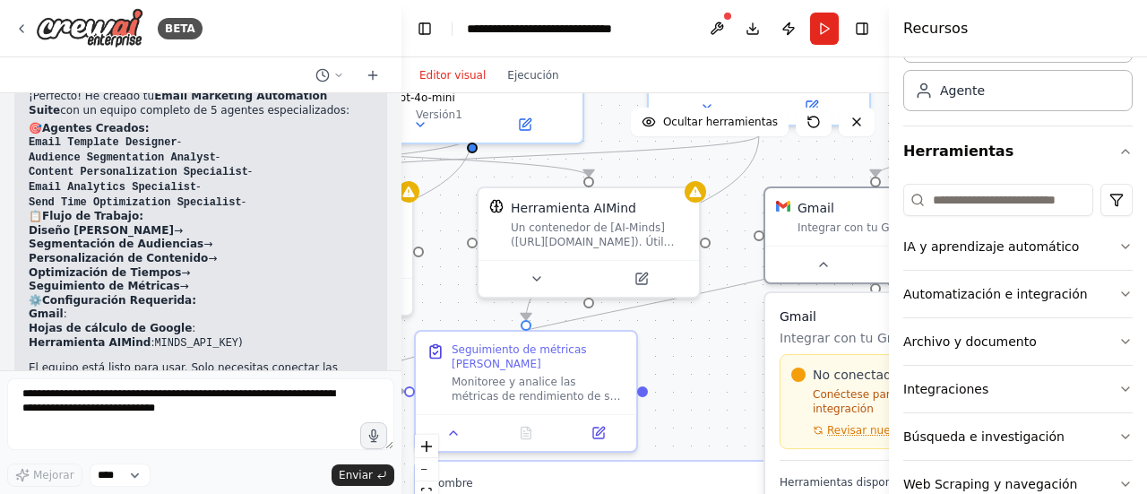
drag, startPoint x: 564, startPoint y: 409, endPoint x: 731, endPoint y: 402, distance: 167.7
click at [731, 402] on div ".deletable-edge-delete-btn { width: 20px; height: 20px; border: 0px solid #ffff…" at bounding box center [644, 317] width 487 height 448
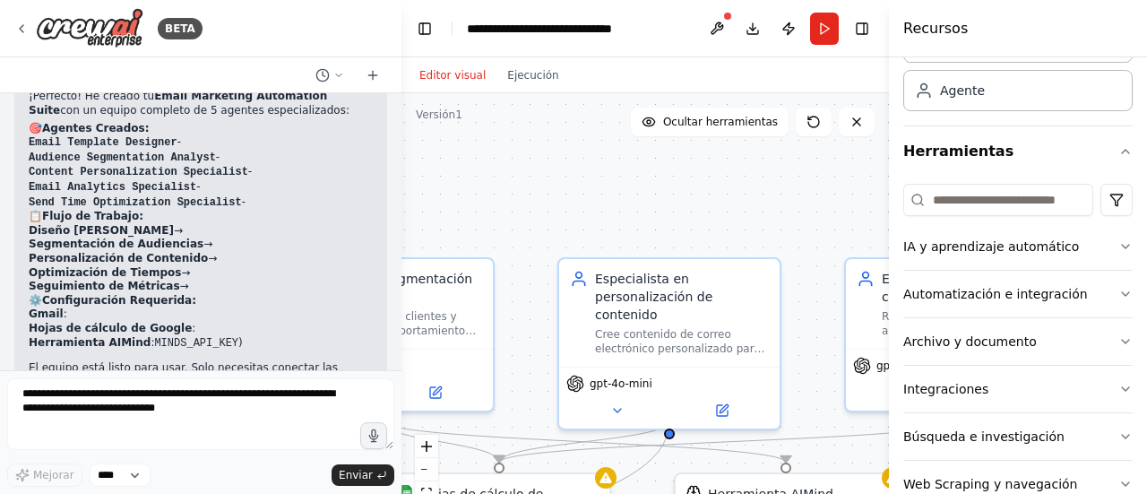
drag, startPoint x: 616, startPoint y: 120, endPoint x: 845, endPoint y: 397, distance: 359.0
click at [845, 397] on div ".deletable-edge-delete-btn { width: 20px; height: 20px; border: 0px solid #ffff…" at bounding box center [644, 317] width 487 height 448
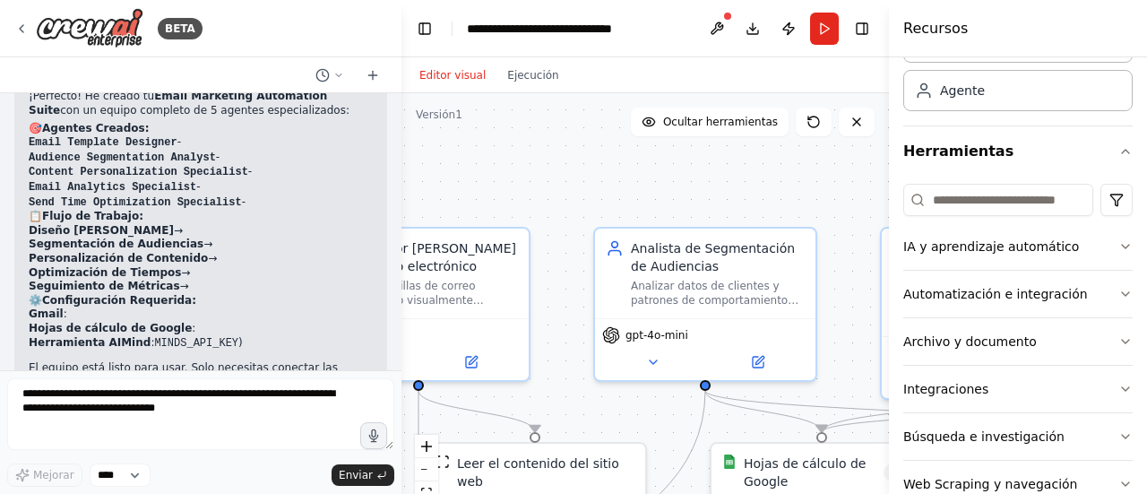
drag, startPoint x: 606, startPoint y: 199, endPoint x: 899, endPoint y: 164, distance: 295.1
click at [899, 164] on div "BETA Cree un equipo que diseñe plantillas de correo electrónico, segmente audie…" at bounding box center [573, 247] width 1147 height 494
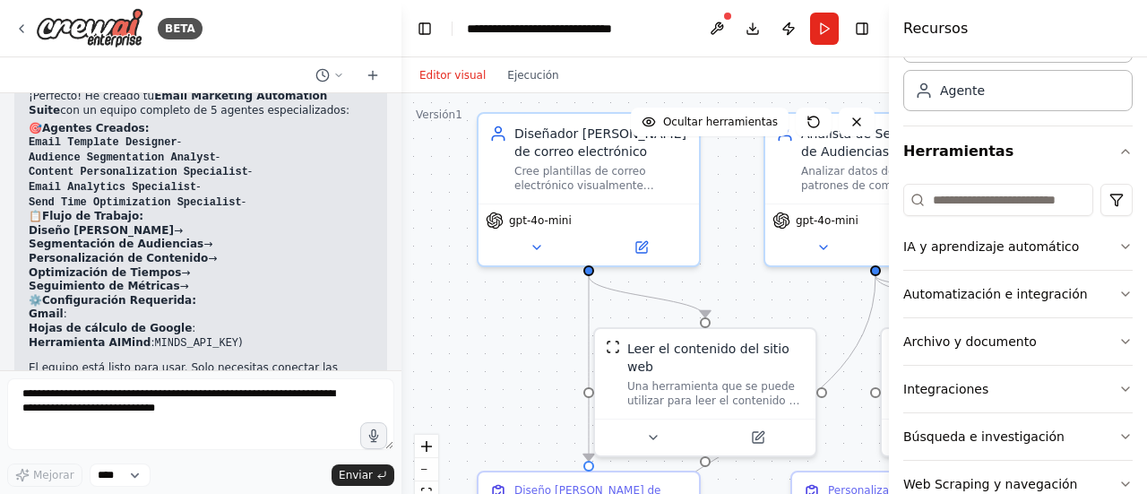
drag, startPoint x: 591, startPoint y: 156, endPoint x: 677, endPoint y: 44, distance: 141.2
click at [677, 44] on main "**********" at bounding box center [644, 247] width 487 height 494
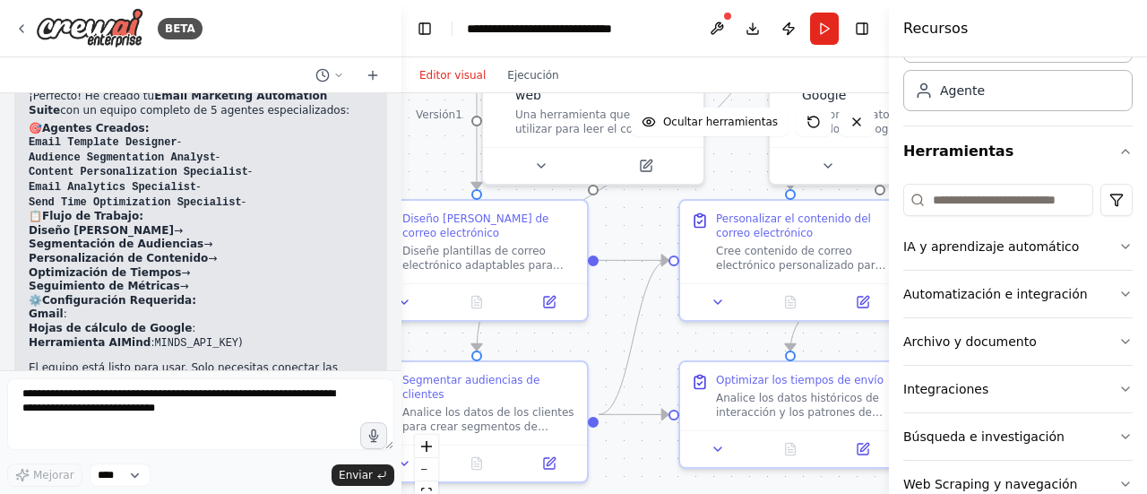
drag, startPoint x: 531, startPoint y: 279, endPoint x: 427, endPoint y: 101, distance: 206.1
click at [427, 101] on div ".deletable-edge-delete-btn { width: 20px; height: 20px; border: 0px solid #ffff…" at bounding box center [644, 317] width 487 height 448
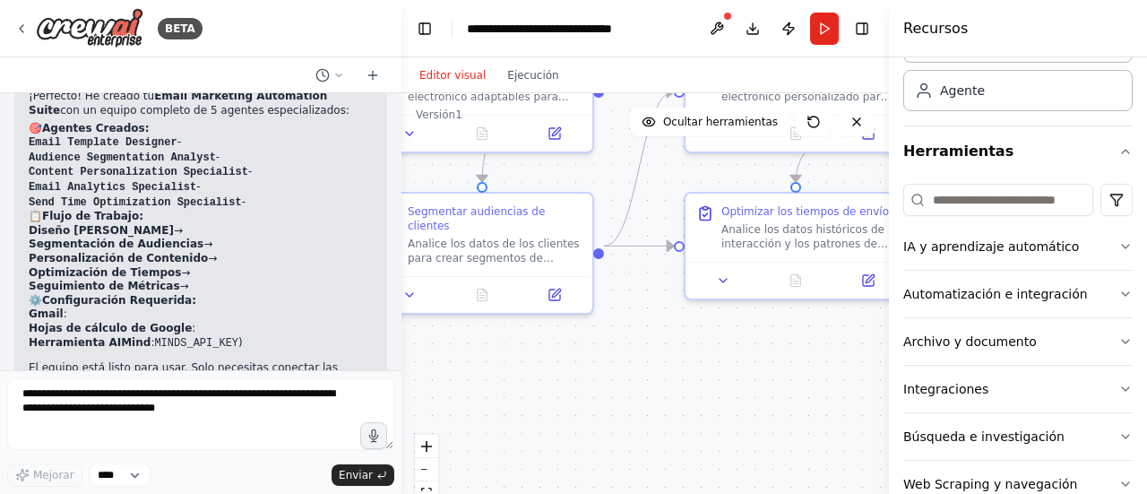
drag, startPoint x: 629, startPoint y: 255, endPoint x: 602, endPoint y: 142, distance: 116.1
click at [602, 142] on div ".deletable-edge-delete-btn { width: 20px; height: 20px; border: 0px solid #ffff…" at bounding box center [644, 317] width 487 height 448
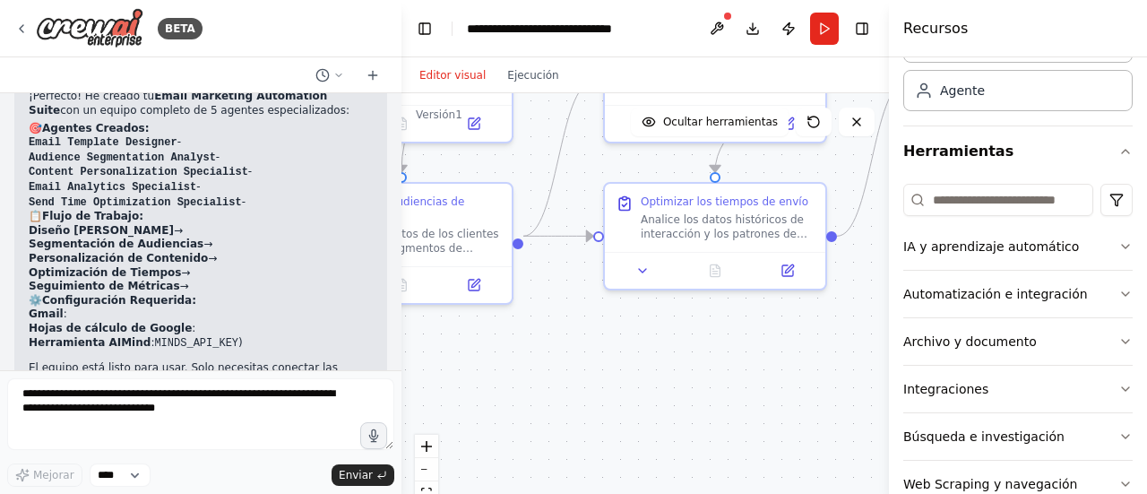
drag, startPoint x: 719, startPoint y: 315, endPoint x: 521, endPoint y: 242, distance: 210.1
click at [521, 242] on div ".deletable-edge-delete-btn { width: 20px; height: 20px; border: 0px solid #ffff…" at bounding box center [644, 317] width 487 height 448
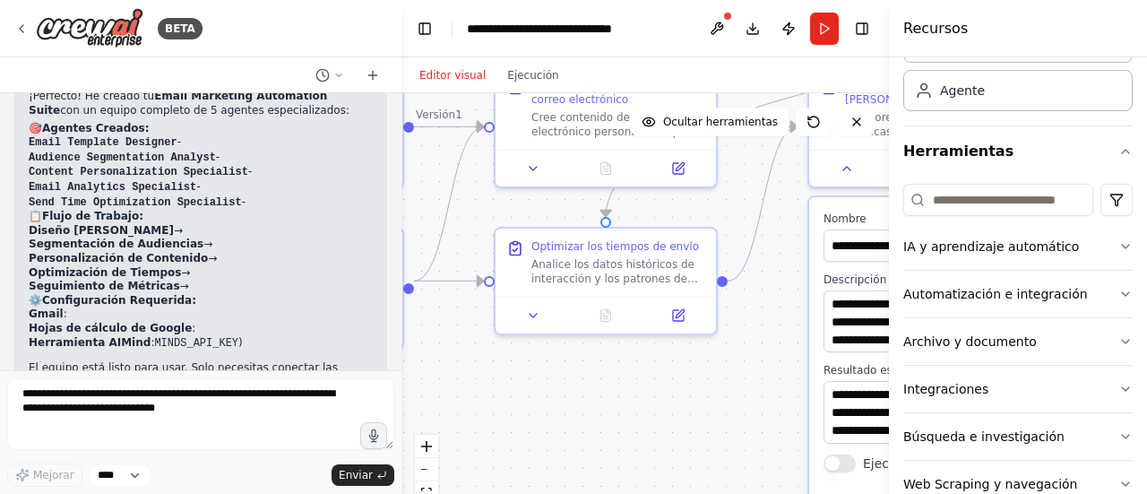
drag, startPoint x: 589, startPoint y: 233, endPoint x: 747, endPoint y: 401, distance: 230.7
click at [747, 401] on div ".deletable-edge-delete-btn { width: 20px; height: 20px; border: 0px solid #ffff…" at bounding box center [644, 317] width 487 height 448
click at [22, 30] on icon at bounding box center [22, 28] width 4 height 7
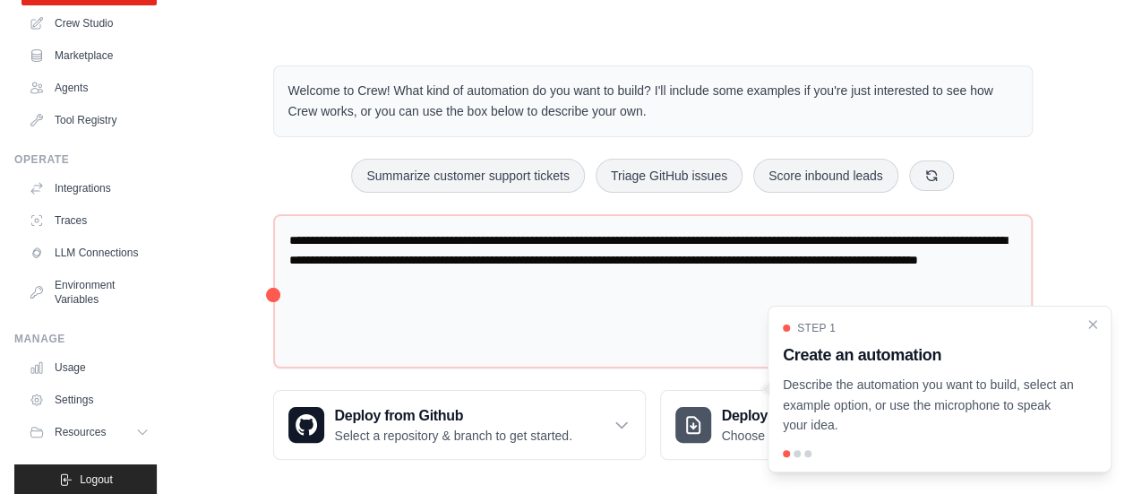
scroll to position [149, 0]
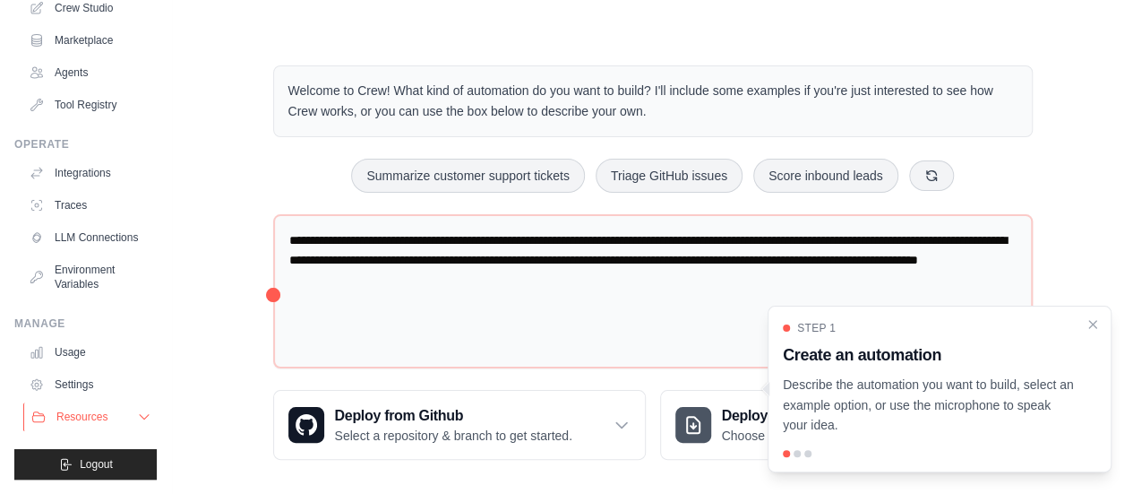
click at [120, 413] on button "Resources" at bounding box center [90, 416] width 135 height 29
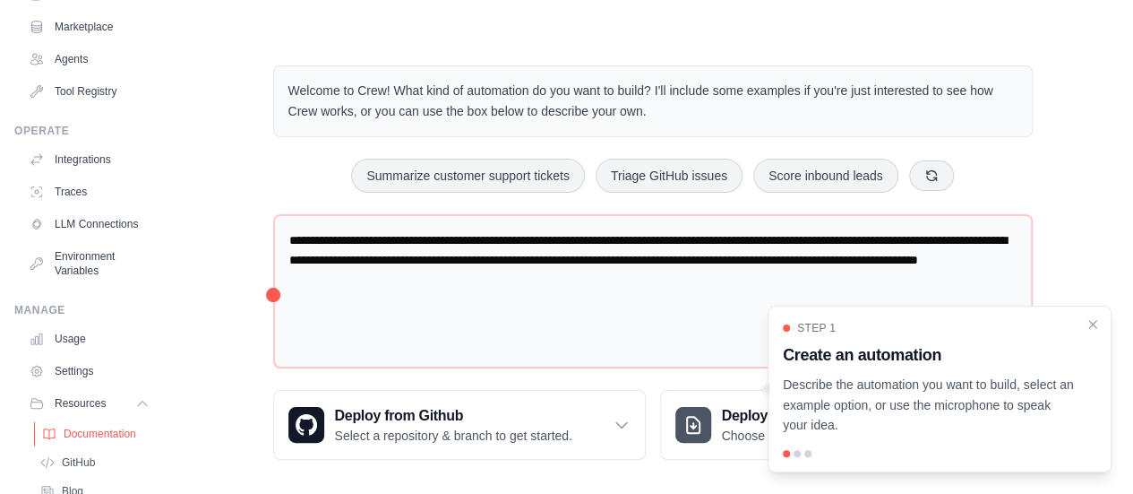
click at [126, 441] on span "Documentation" at bounding box center [100, 434] width 73 height 14
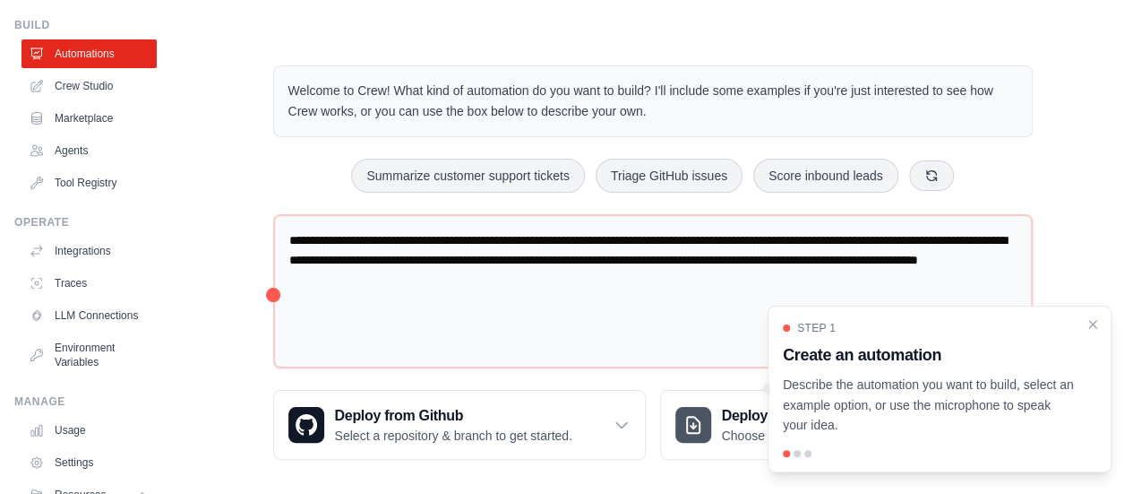
scroll to position [51, 0]
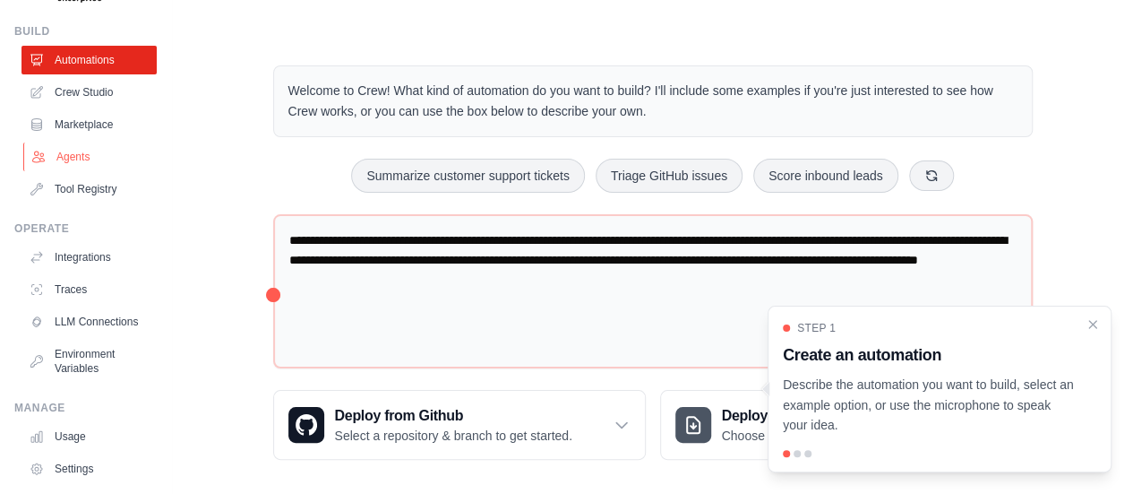
click at [108, 158] on link "Agents" at bounding box center [90, 156] width 135 height 29
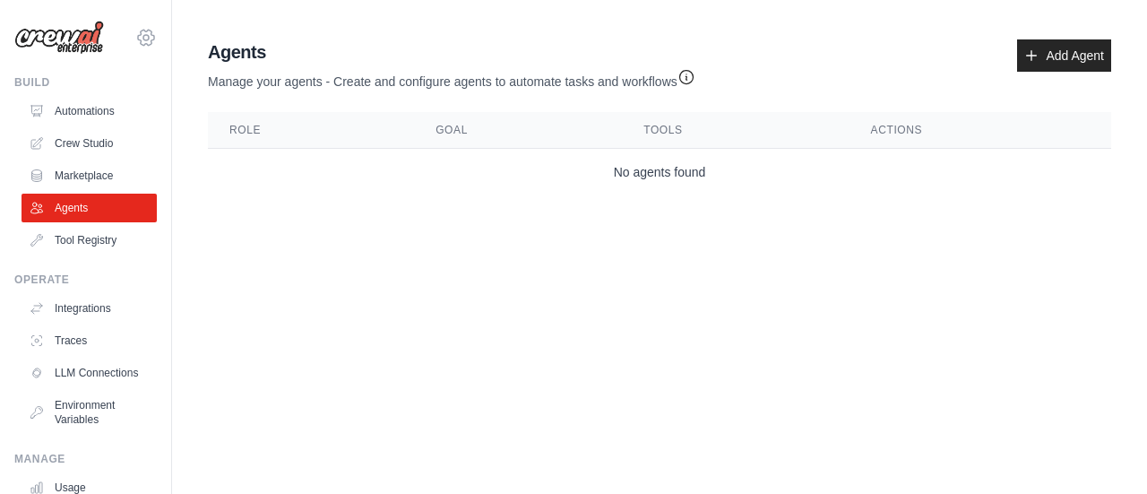
click at [135, 35] on icon at bounding box center [146, 38] width 22 height 22
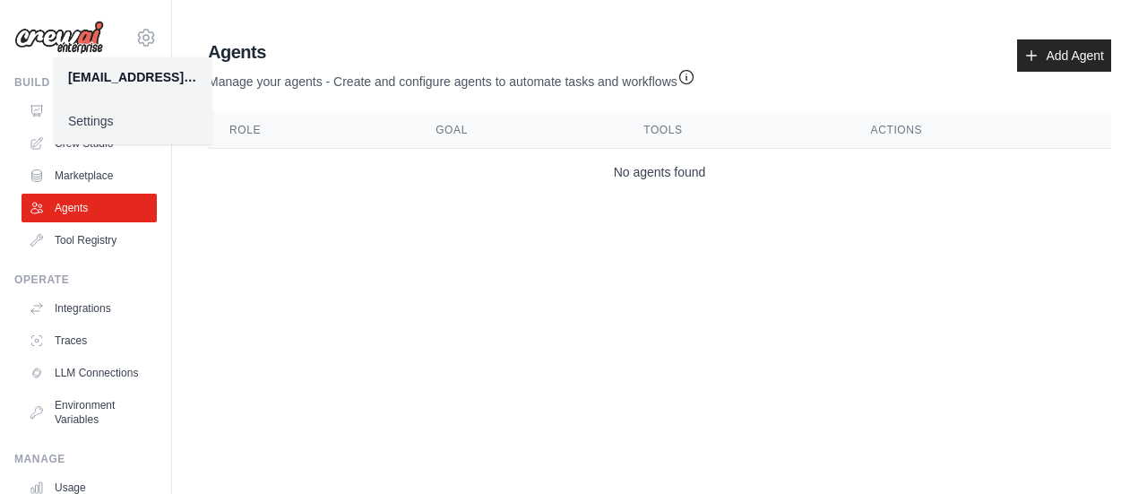
click at [110, 123] on link "Settings" at bounding box center [133, 121] width 158 height 32
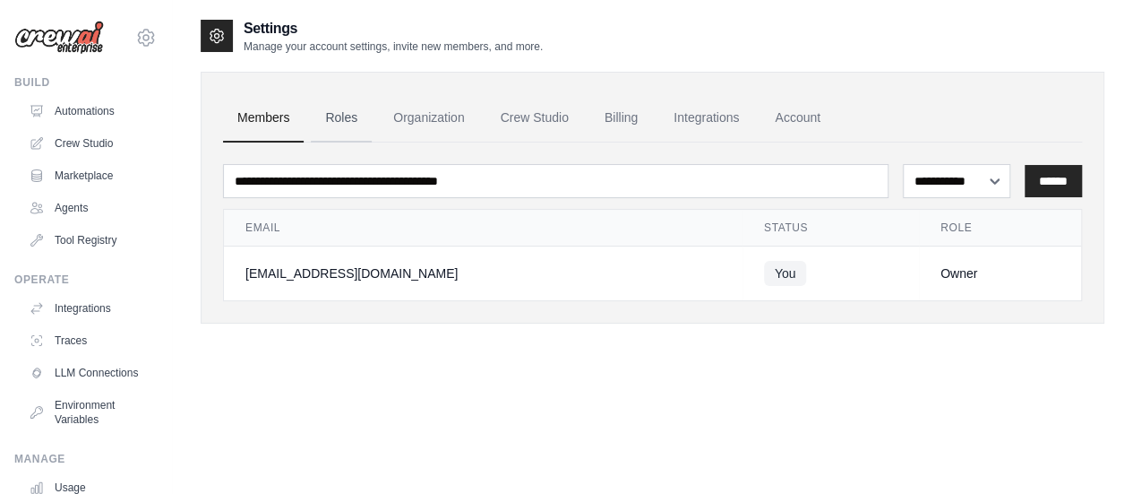
click at [335, 121] on link "Roles" at bounding box center [341, 118] width 61 height 48
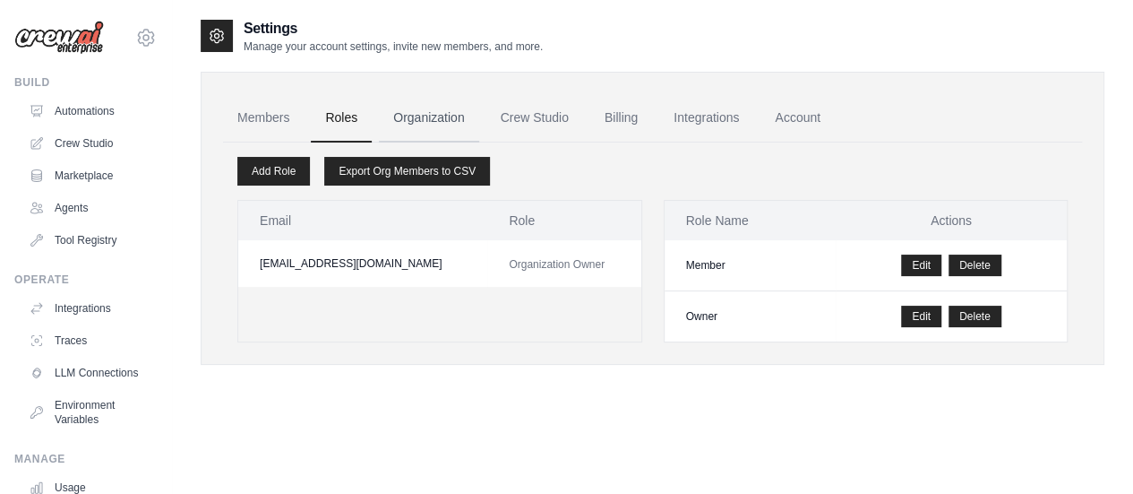
click at [438, 121] on link "Organization" at bounding box center [428, 118] width 99 height 48
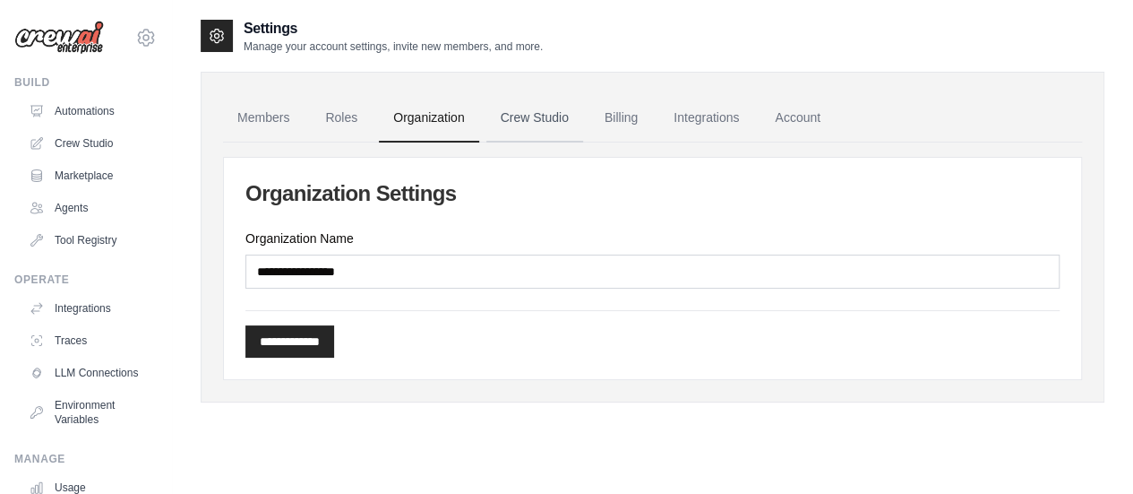
click at [530, 116] on link "Crew Studio" at bounding box center [535, 118] width 97 height 48
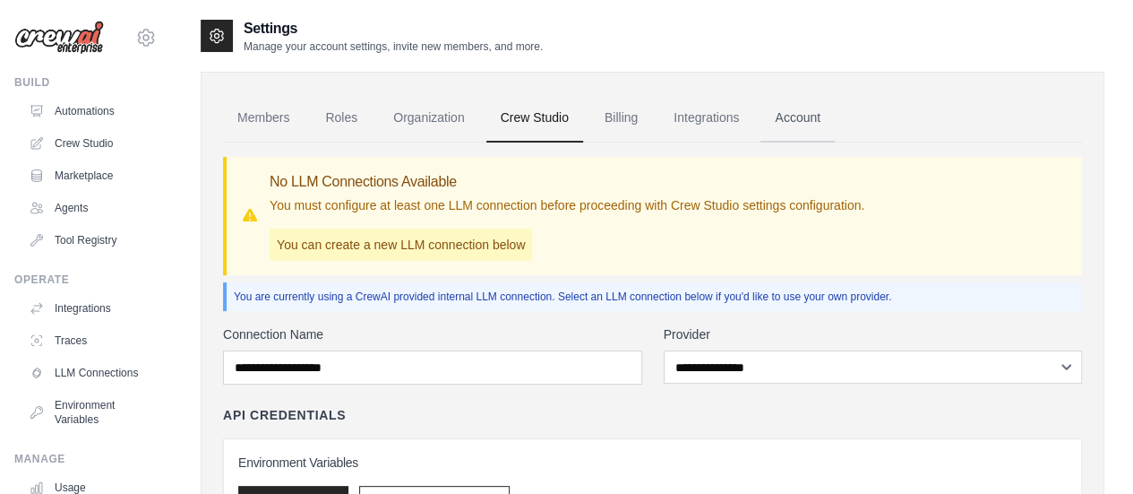
click at [771, 118] on link "Account" at bounding box center [798, 118] width 74 height 48
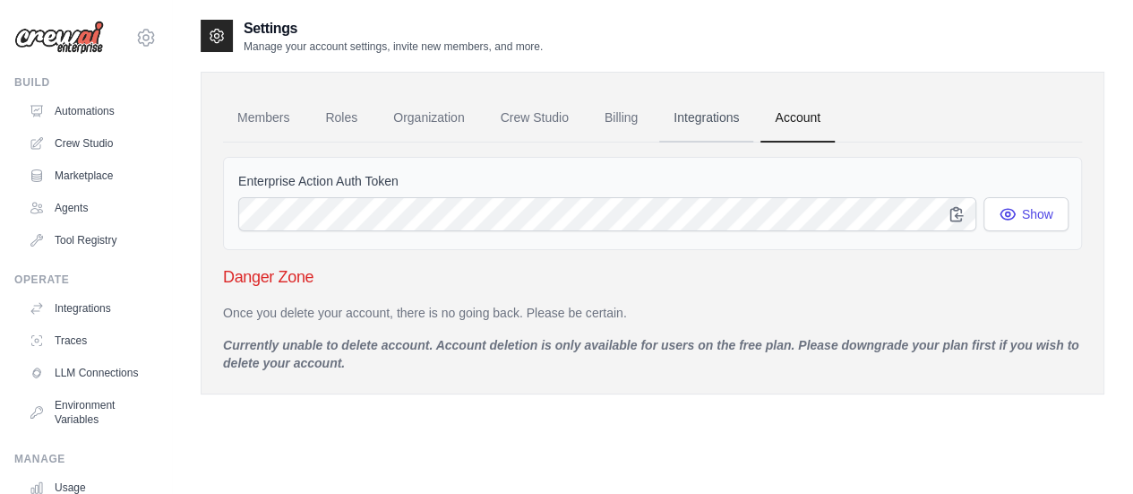
click at [728, 115] on link "Integrations" at bounding box center [706, 118] width 94 height 48
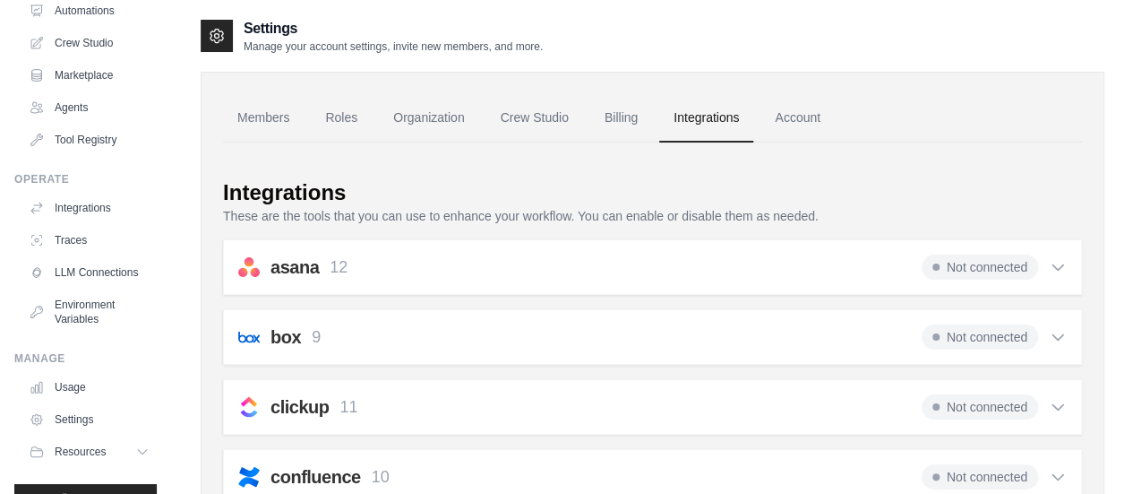
scroll to position [142, 0]
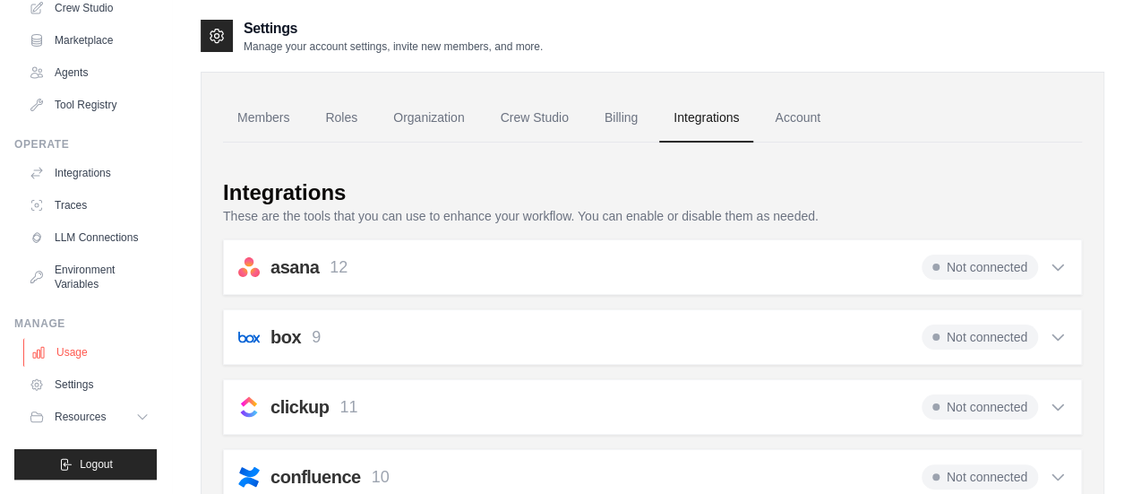
click at [116, 366] on link "Usage" at bounding box center [90, 352] width 135 height 29
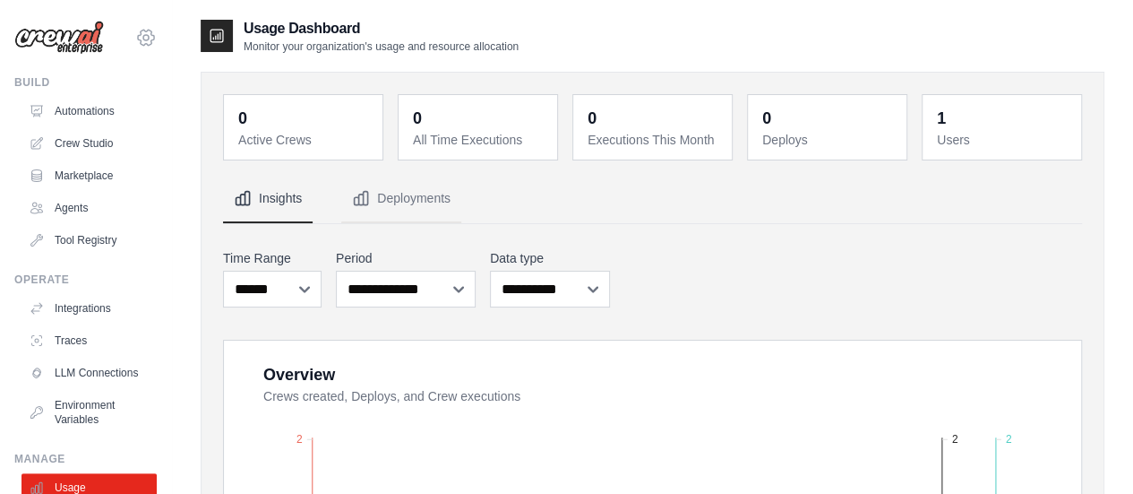
click at [135, 37] on icon at bounding box center [146, 38] width 22 height 22
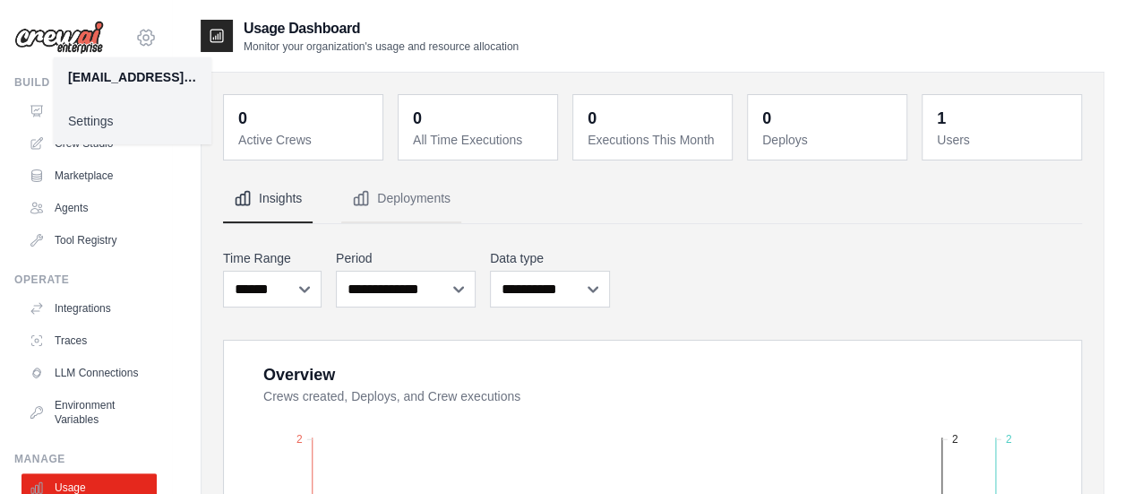
click at [135, 37] on icon at bounding box center [146, 38] width 22 height 22
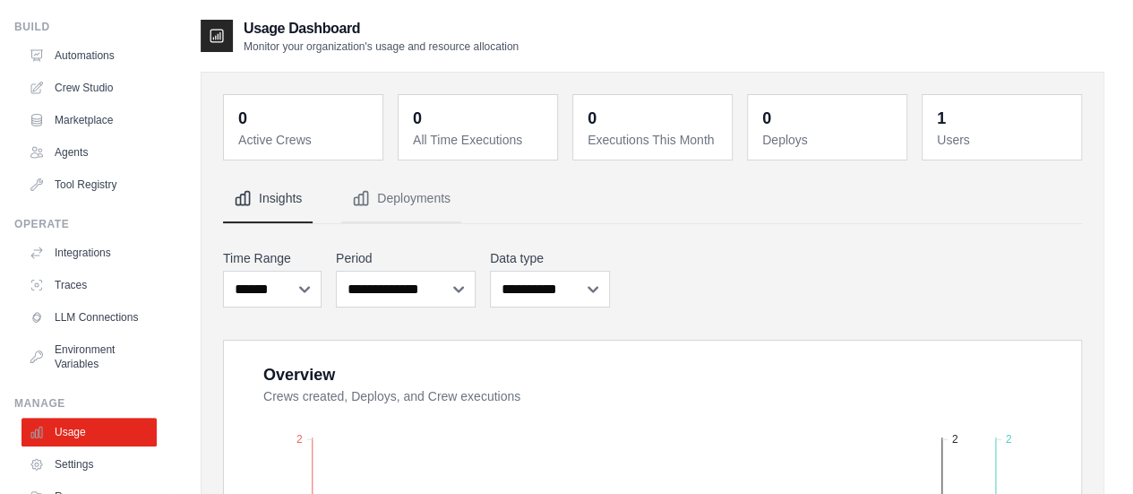
scroll to position [149, 0]
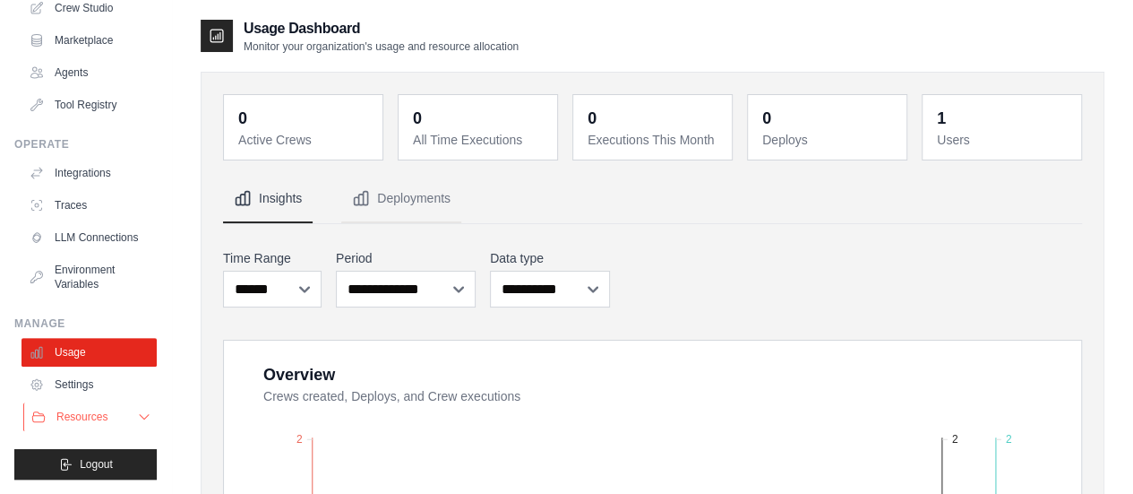
click at [126, 425] on button "Resources" at bounding box center [90, 416] width 135 height 29
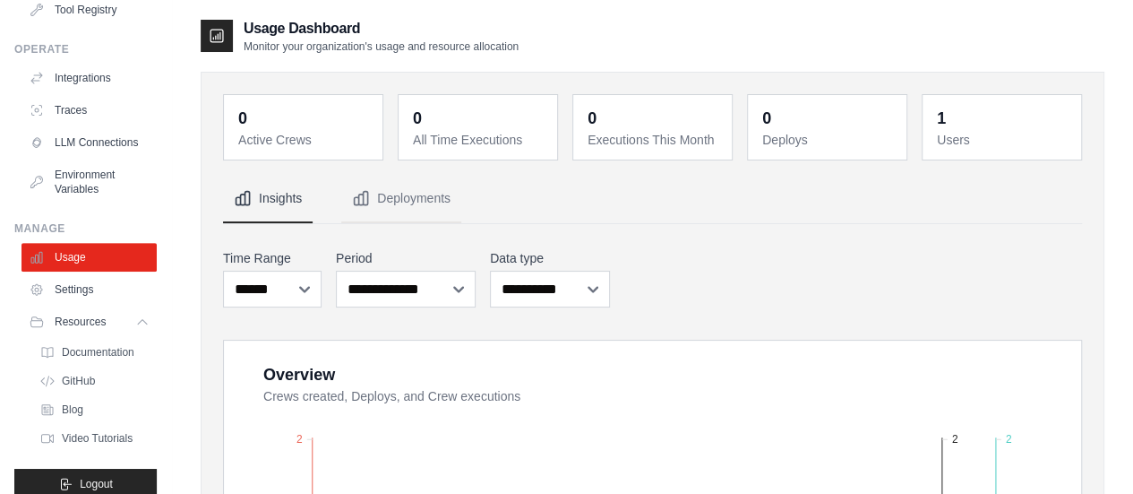
scroll to position [263, 0]
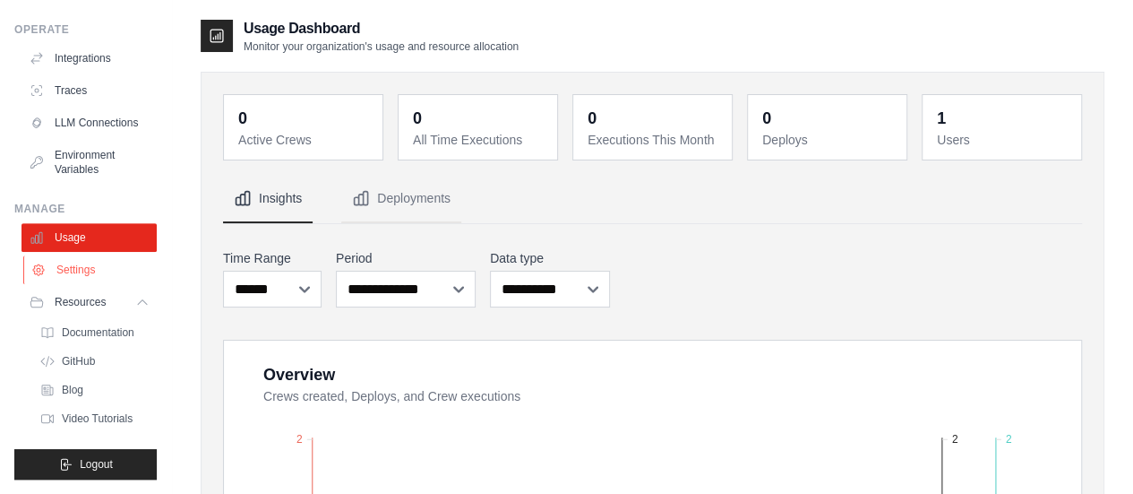
click at [76, 275] on link "Settings" at bounding box center [90, 269] width 135 height 29
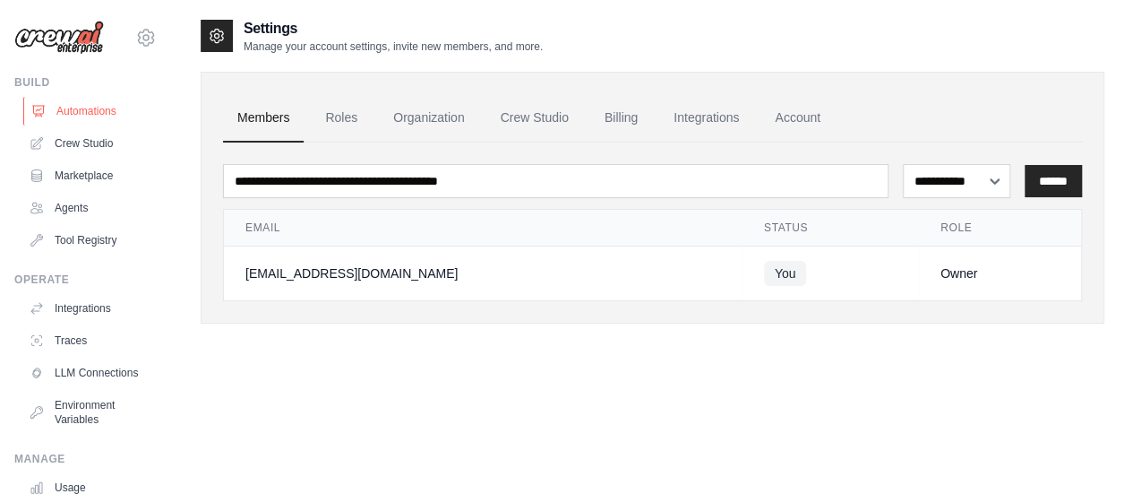
click at [104, 118] on link "Automations" at bounding box center [90, 111] width 135 height 29
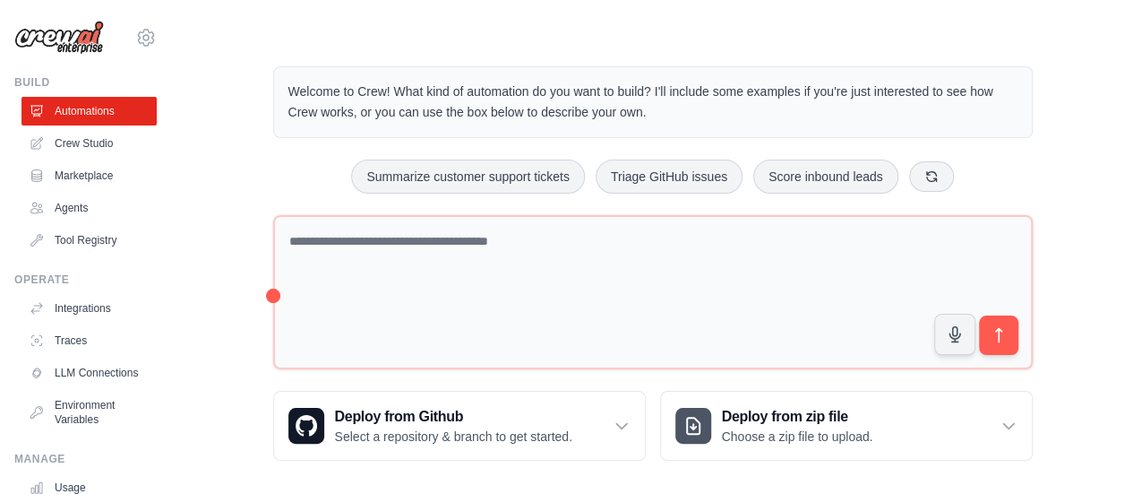
scroll to position [20, 0]
